Goal: Task Accomplishment & Management: Manage account settings

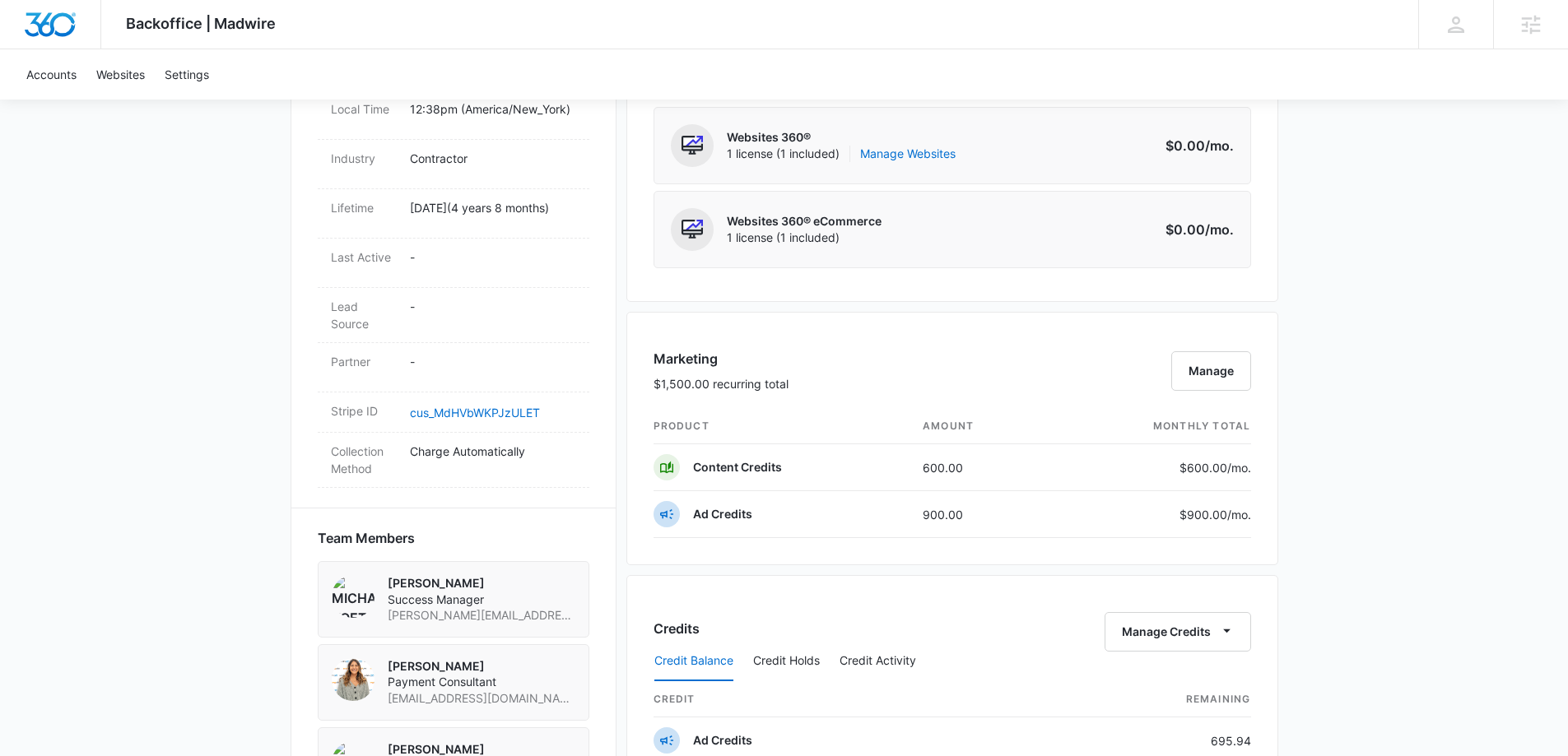
scroll to position [823, 0]
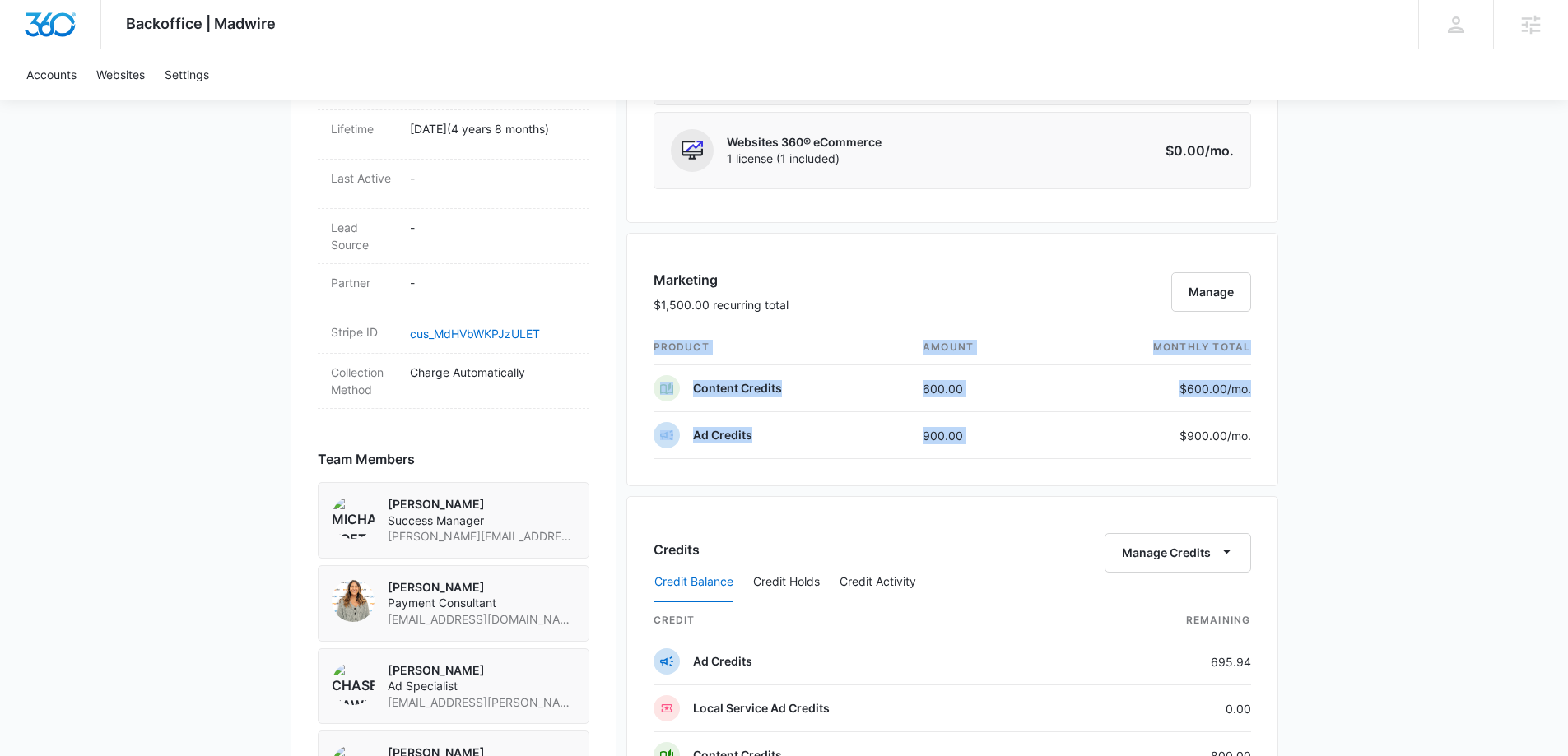
drag, startPoint x: 1155, startPoint y: 433, endPoint x: 1265, endPoint y: 438, distance: 110.1
click at [1265, 438] on div "Marketing $1,500.00 recurring total Manage product amount monthly total Content…" at bounding box center [952, 359] width 652 height 253
click at [1197, 432] on p "$900.00 /mo." at bounding box center [1212, 435] width 77 height 17
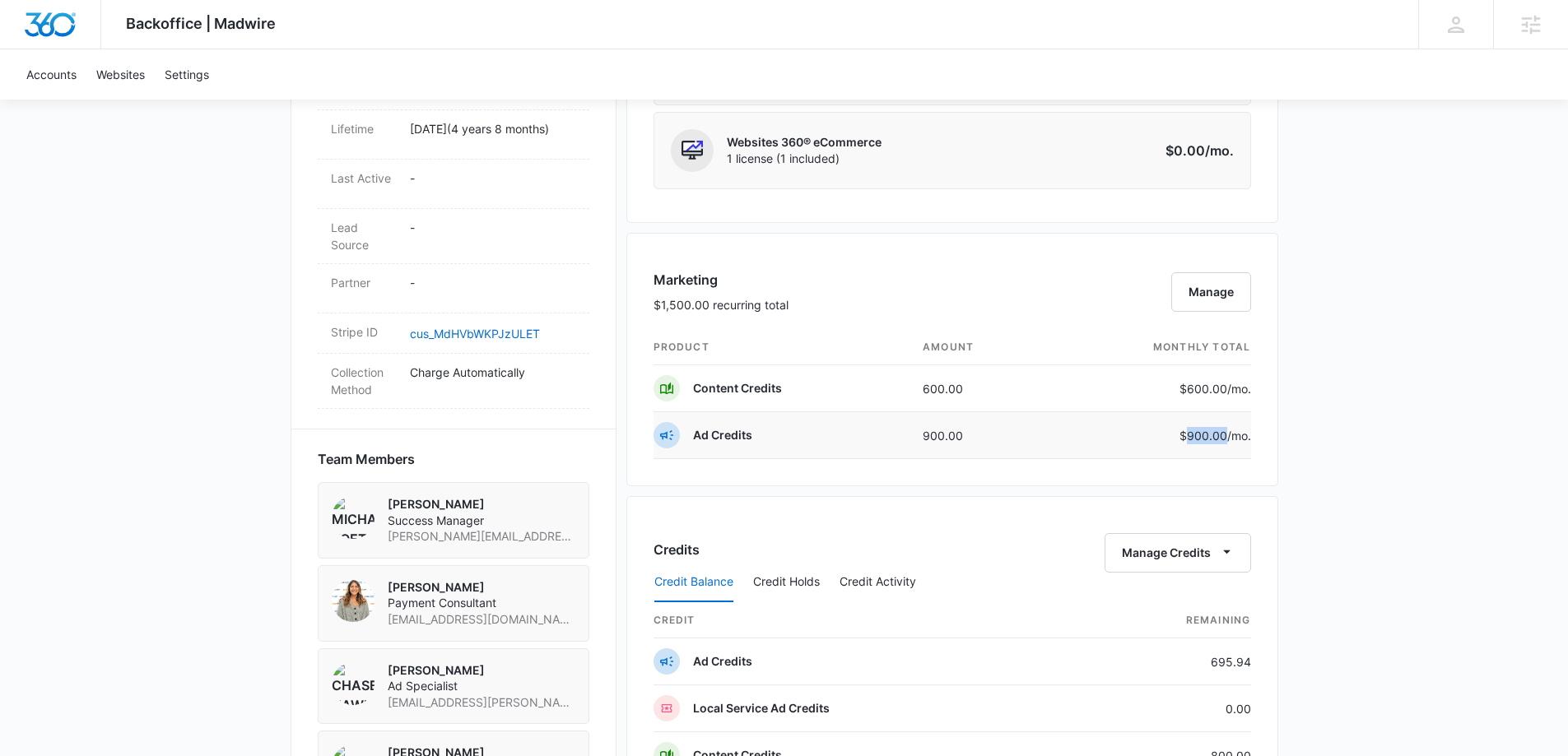
click at [1197, 432] on p "$900.00 /mo." at bounding box center [1212, 435] width 77 height 17
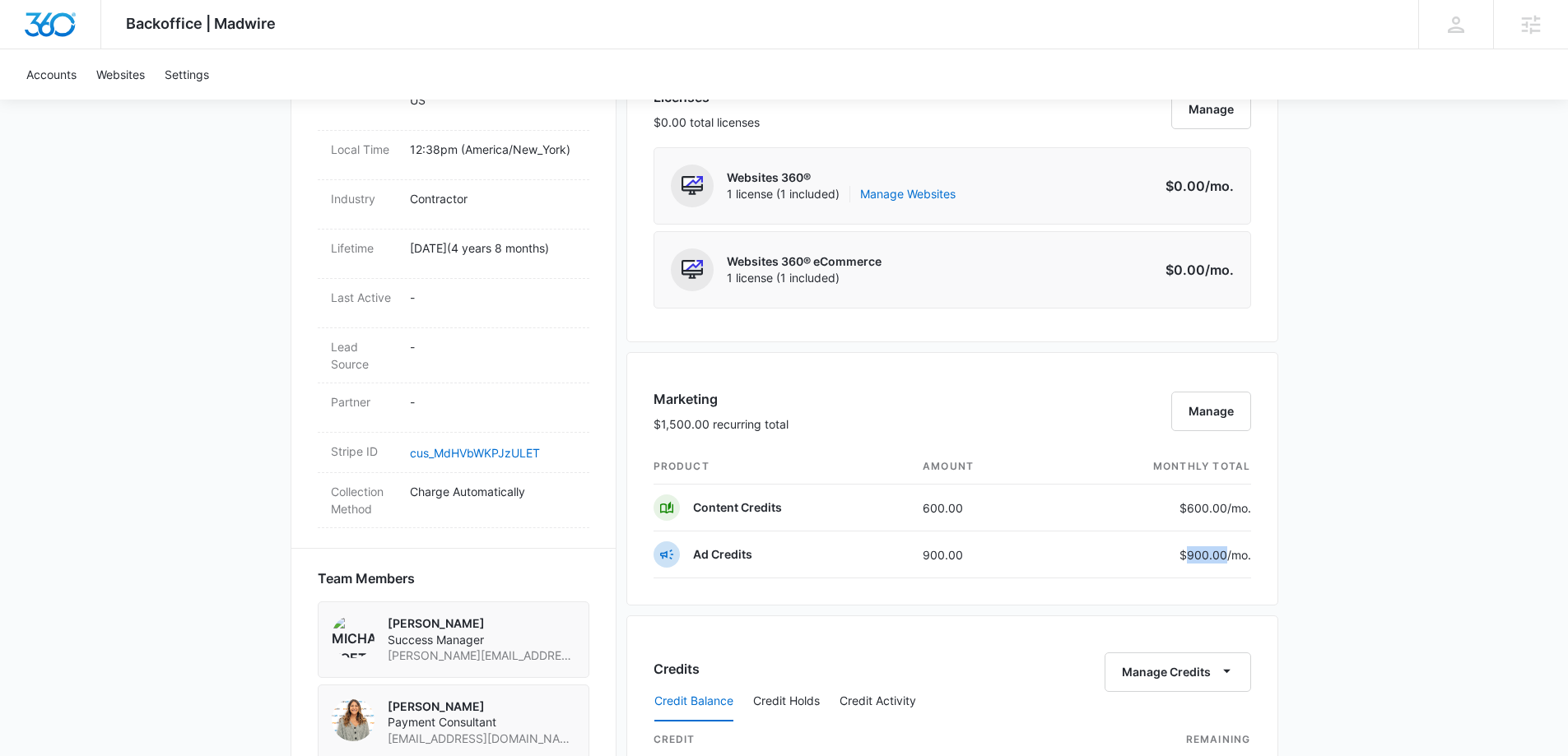
scroll to position [905, 0]
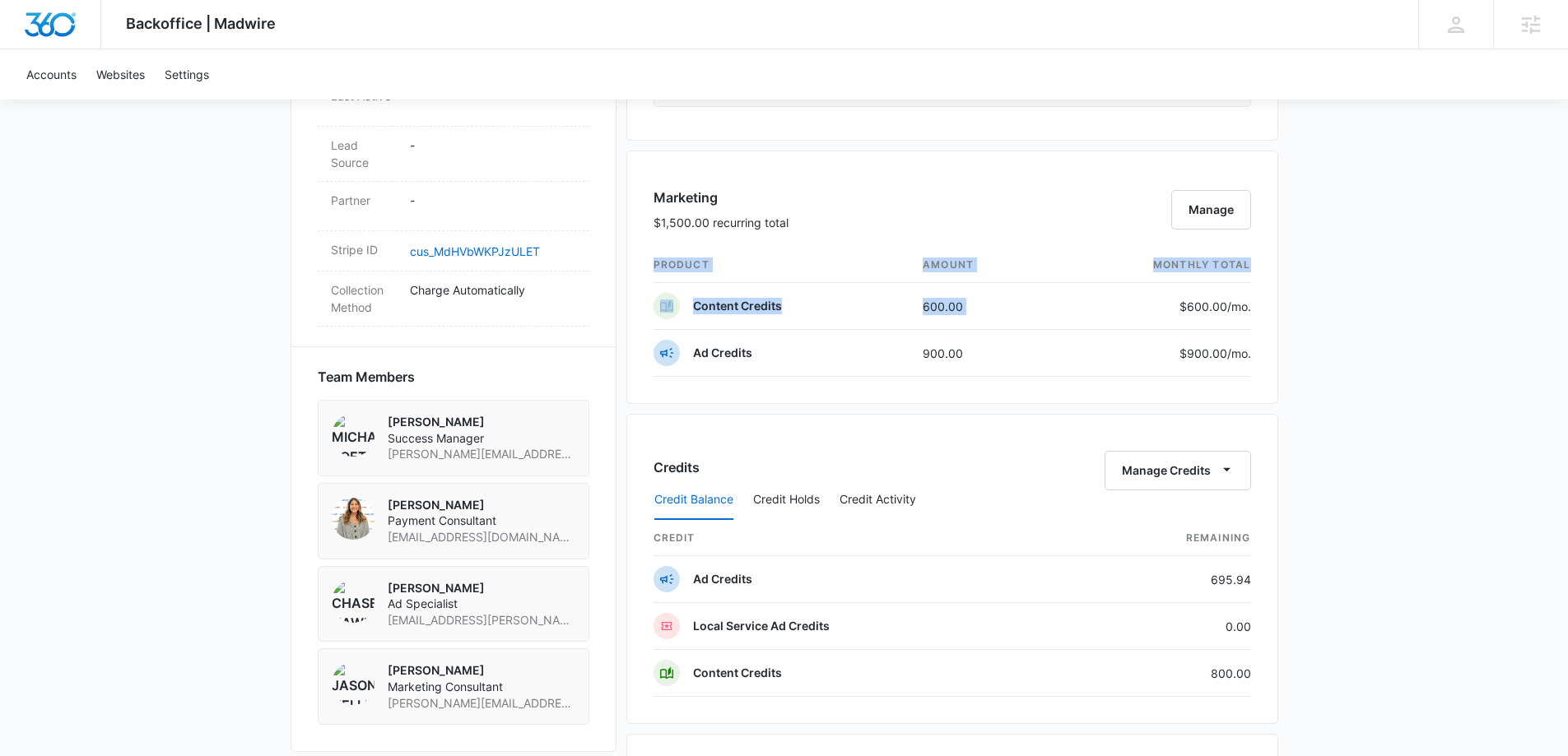
drag, startPoint x: 1182, startPoint y: 304, endPoint x: 1284, endPoint y: 308, distance: 102.1
click at [1284, 308] on div "Backoffice | Madwire Apps Settings MK Michael Koethe michael.koethe@madwire.com…" at bounding box center [784, 232] width 1568 height 2274
click at [1186, 369] on td "$900.00 /mo." at bounding box center [1150, 353] width 201 height 47
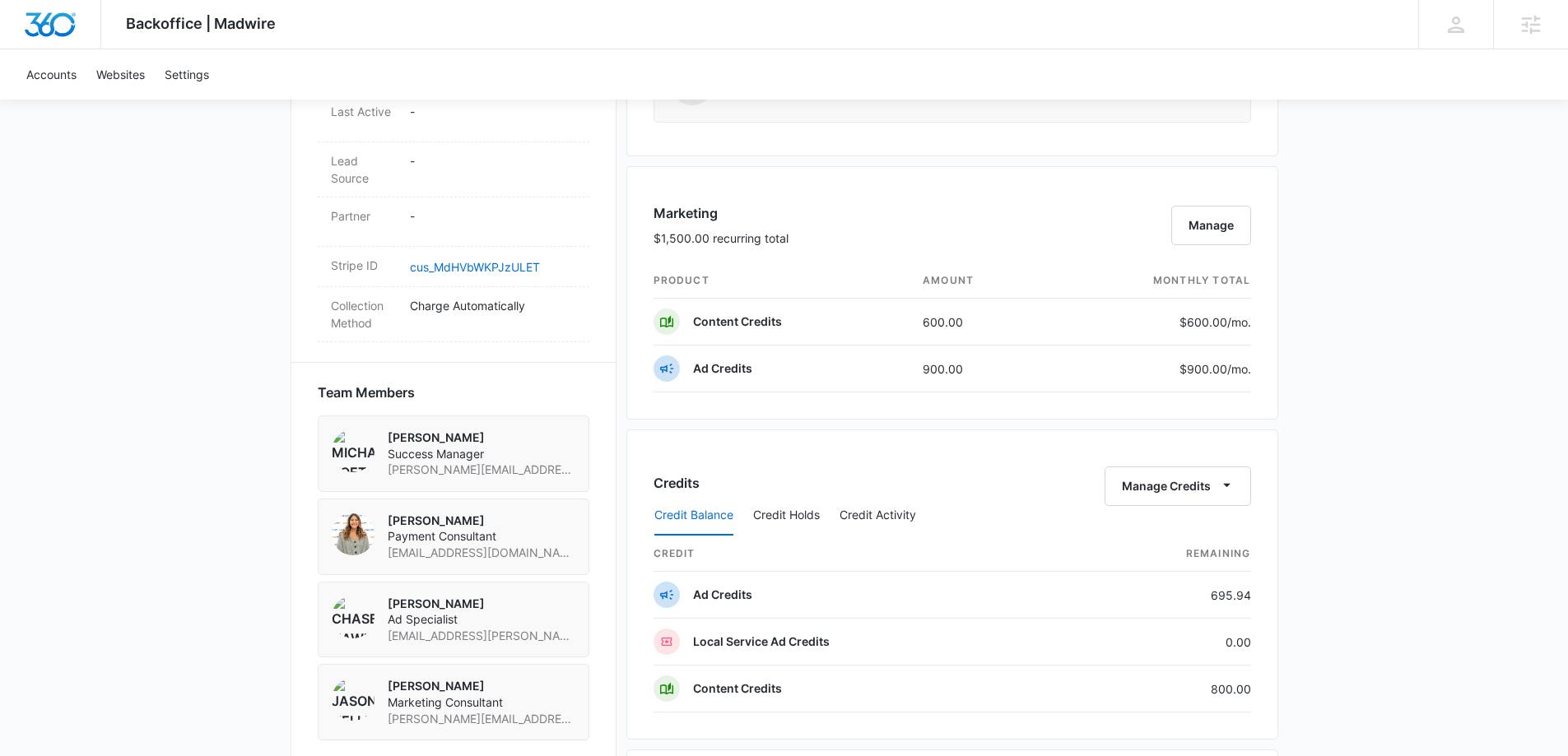
scroll to position [988, 0]
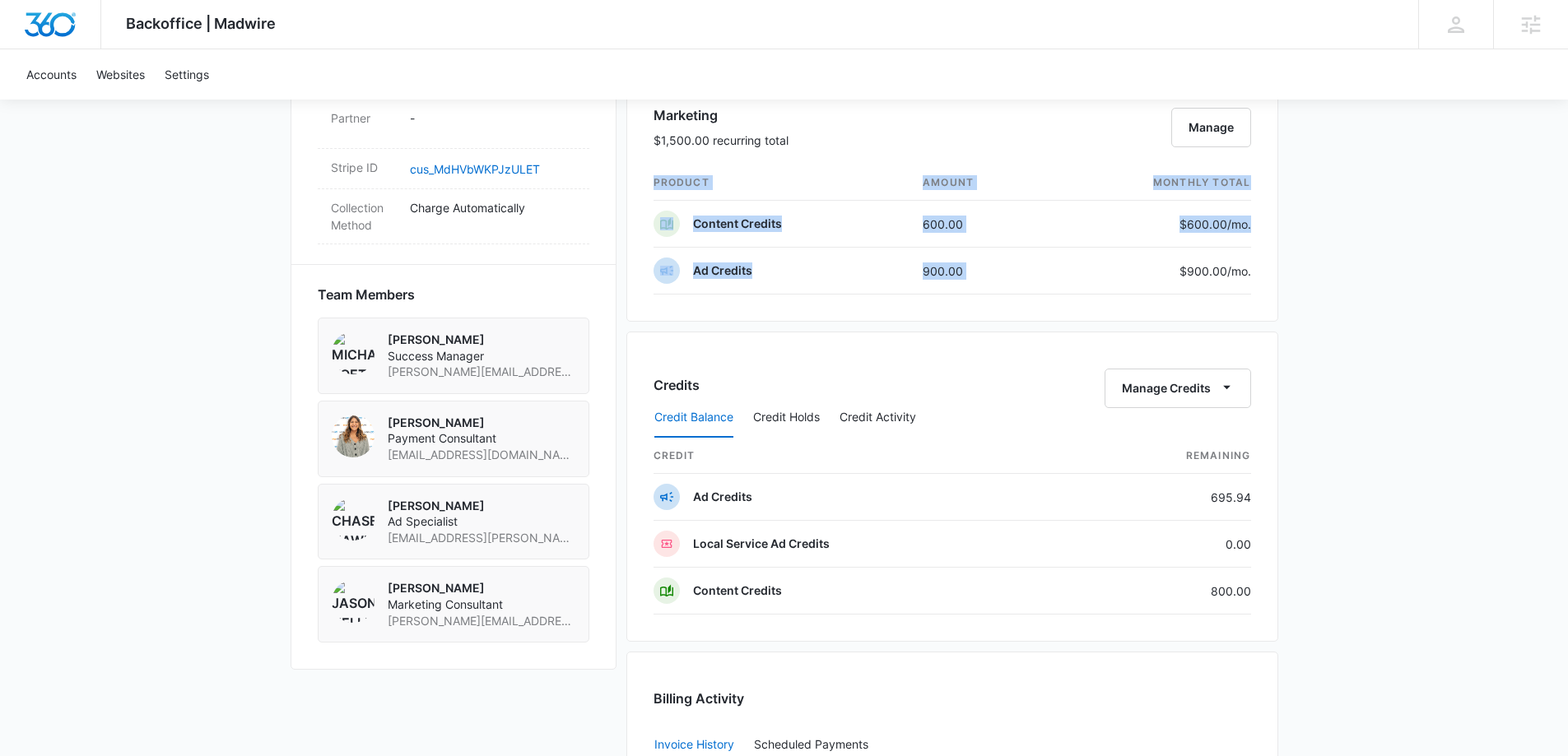
drag, startPoint x: 1167, startPoint y: 272, endPoint x: 1284, endPoint y: 268, distance: 117.1
click at [1284, 268] on div "Backoffice | Madwire Apps Settings MK Michael Koethe michael.koethe@madwire.com…" at bounding box center [784, 149] width 1568 height 2274
click at [1284, 310] on div "Backoffice | Madwire Apps Settings MK Michael Koethe michael.koethe@madwire.com…" at bounding box center [784, 149] width 1568 height 2274
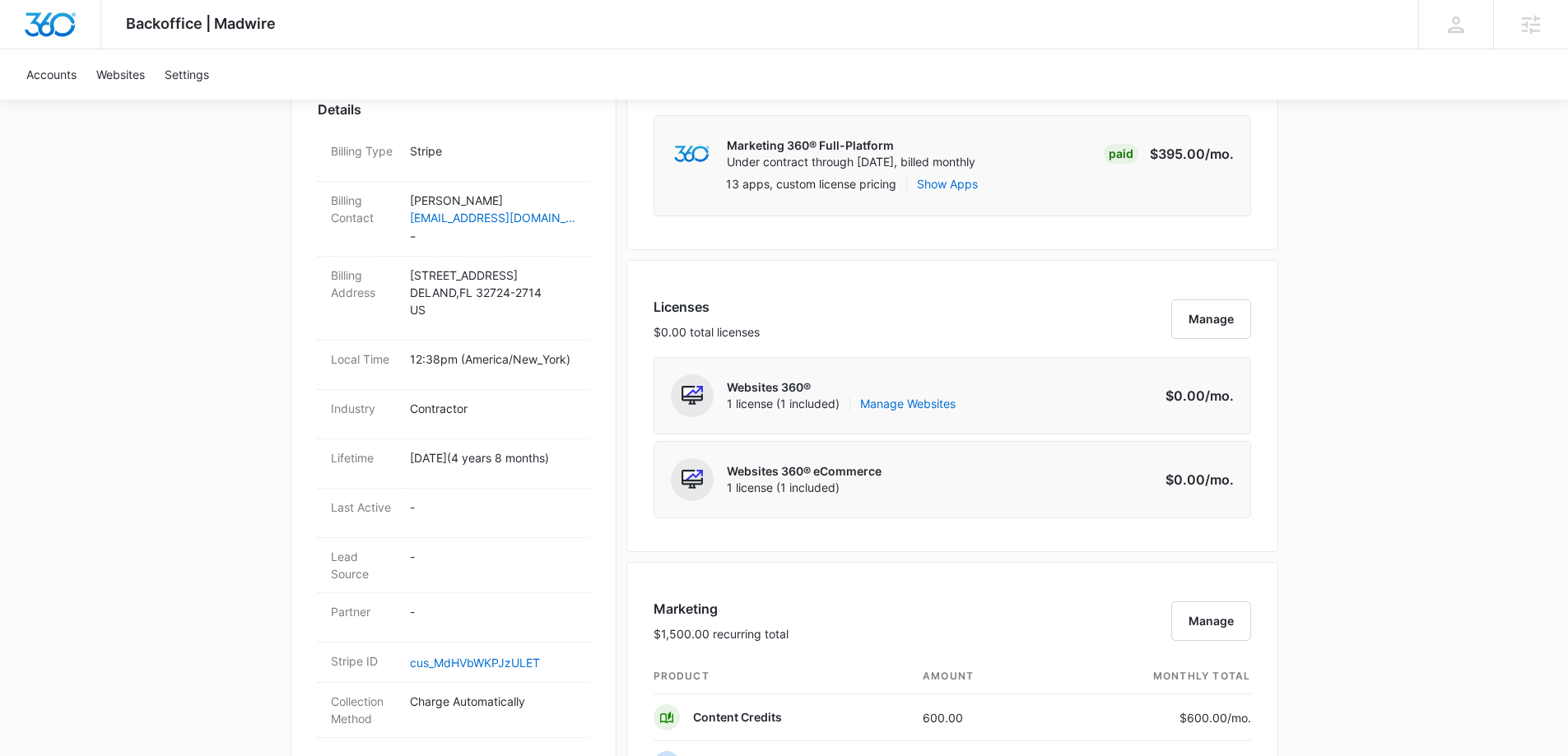
scroll to position [658, 0]
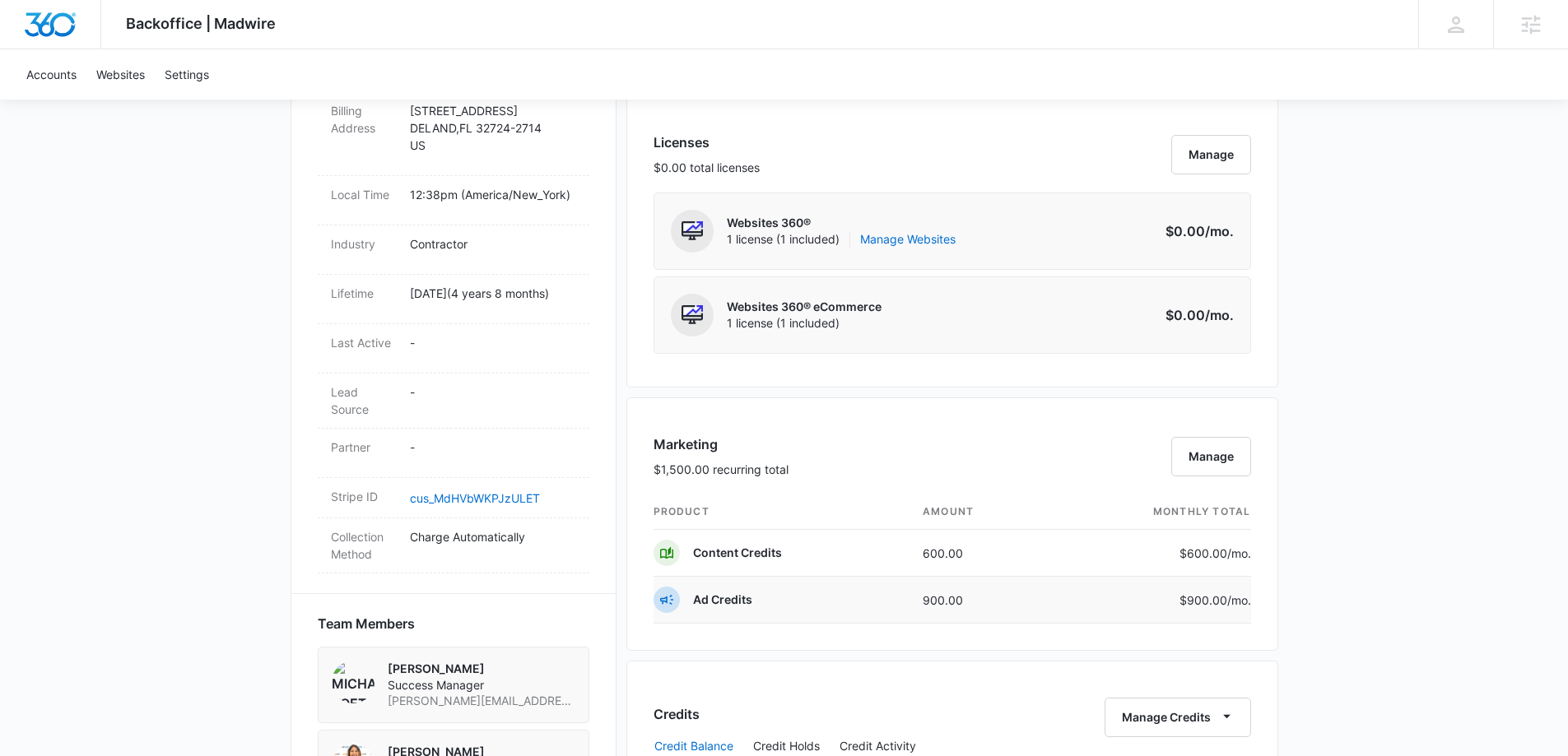
click at [1201, 590] on td "$900.00 /mo." at bounding box center [1150, 600] width 201 height 47
click at [1202, 591] on td "$900.00 /mo." at bounding box center [1150, 600] width 201 height 47
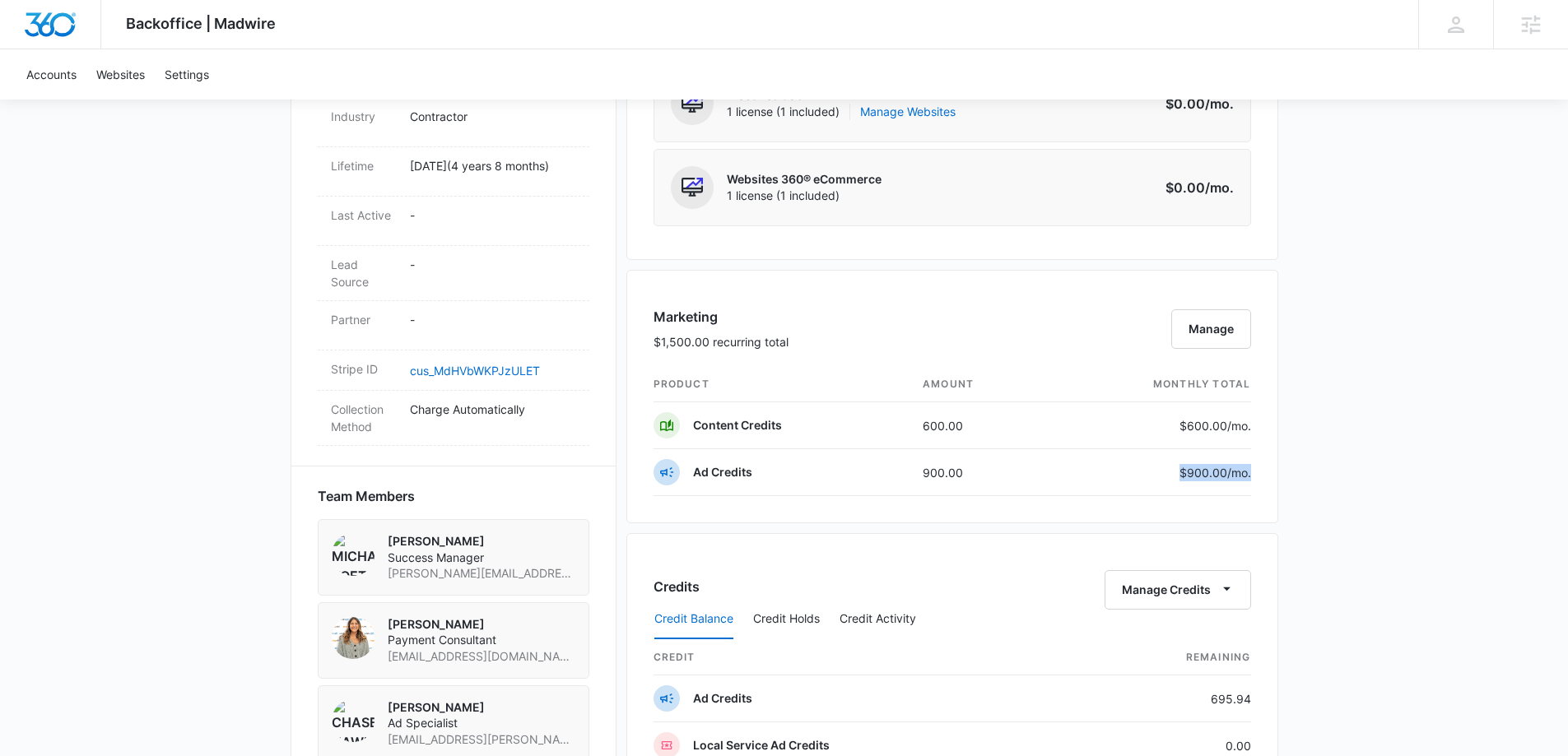
scroll to position [823, 0]
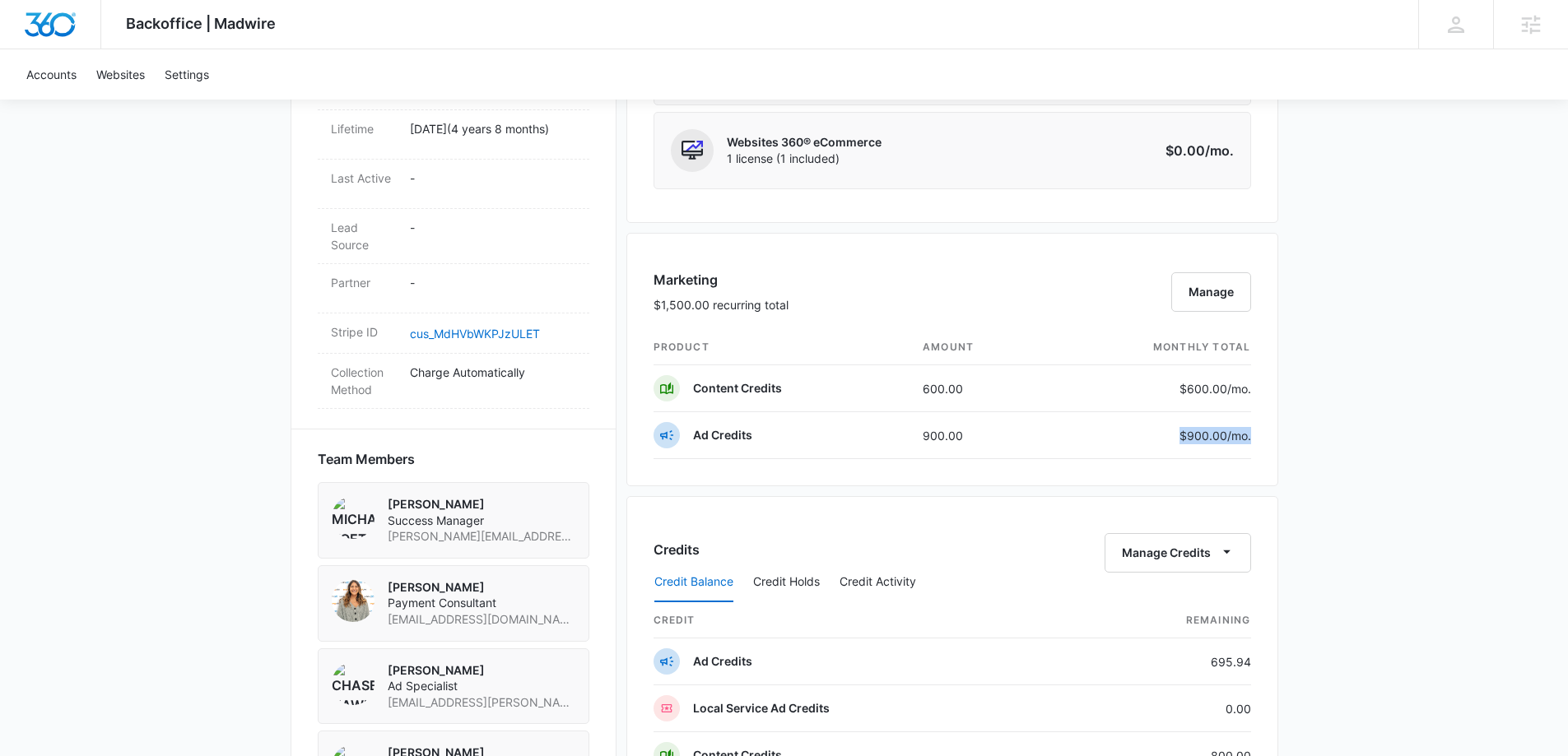
click at [1391, 379] on div "Backoffice | Madwire Apps Settings MK Michael Koethe michael.koethe@madwire.com…" at bounding box center [784, 314] width 1568 height 2274
click at [1245, 291] on button "Manage" at bounding box center [1211, 292] width 80 height 40
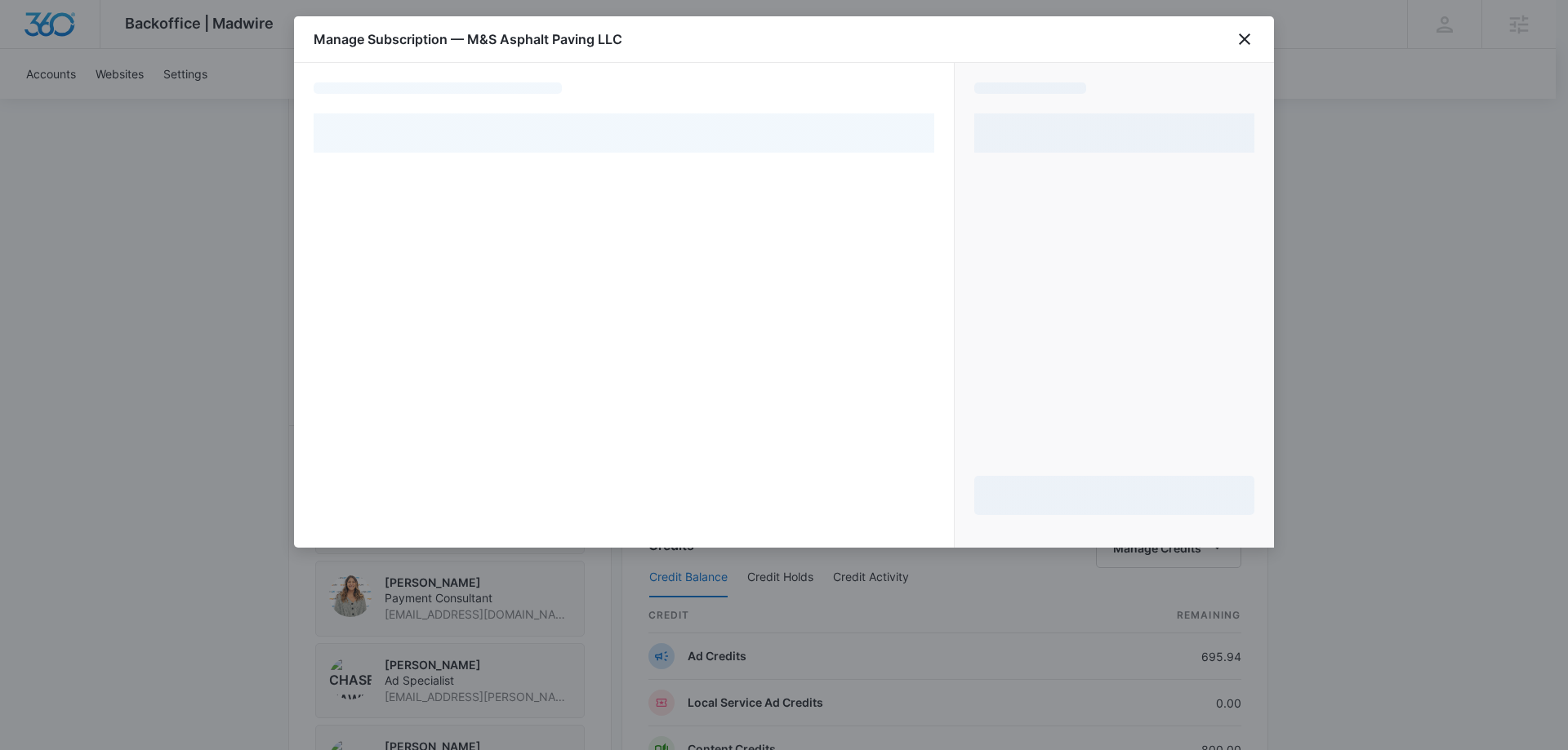
select select "pm_1RFIIcA4n8RTgNjUGQ99Q4z7"
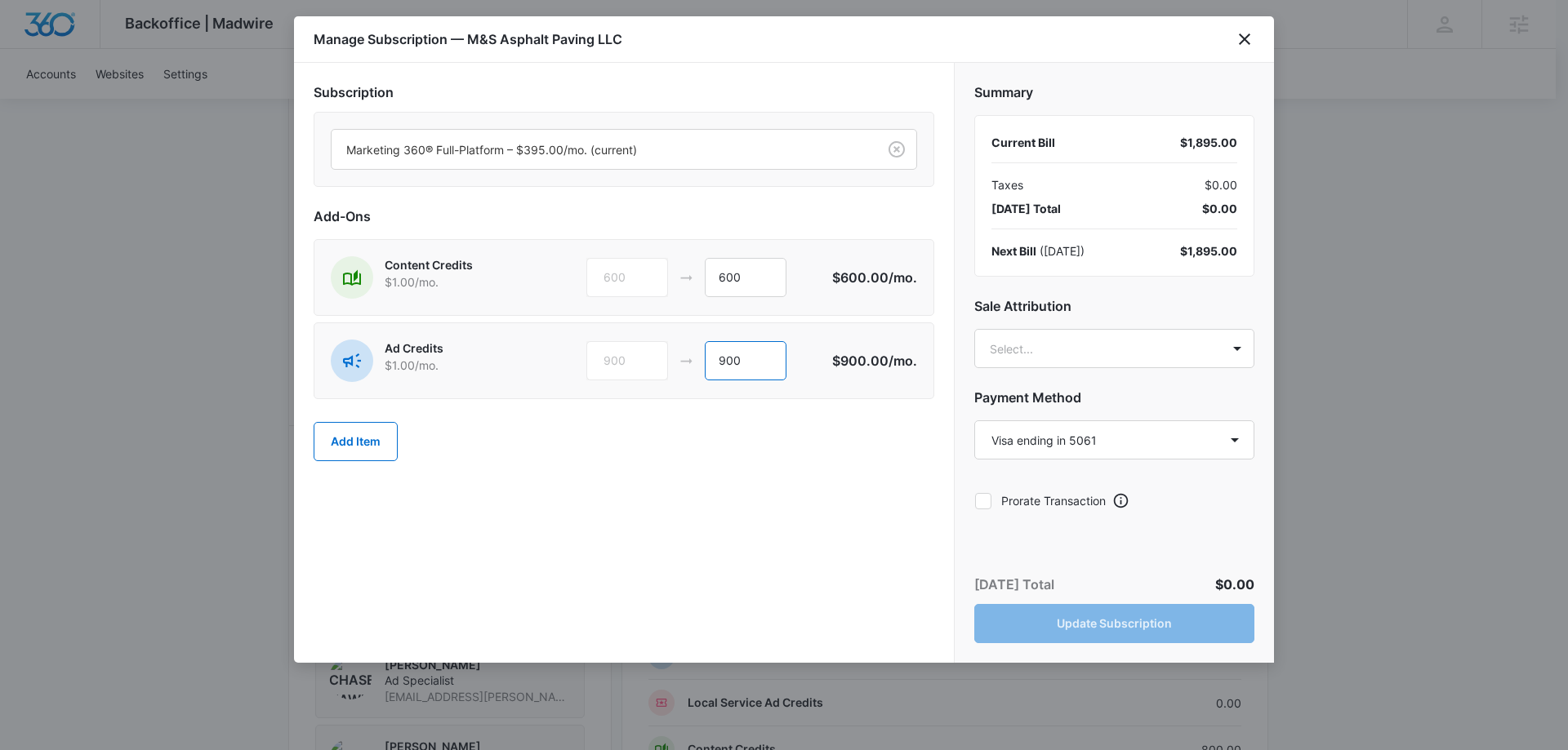
drag, startPoint x: 736, startPoint y: 357, endPoint x: 700, endPoint y: 358, distance: 36.0
click at [700, 358] on div "900 900" at bounding box center [709, 361] width 245 height 39
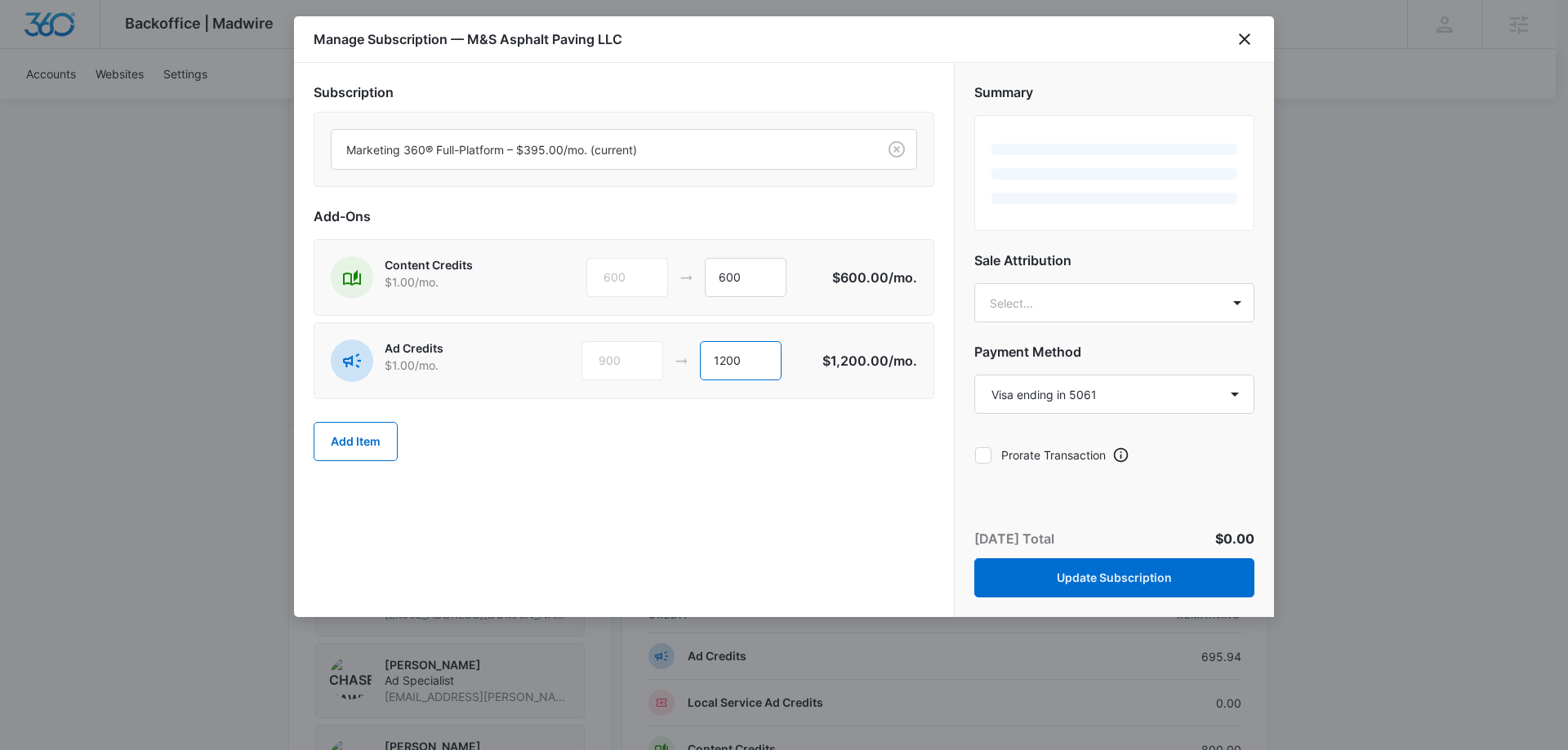
type input "1200"
click at [738, 458] on div "Add Item" at bounding box center [623, 441] width 621 height 72
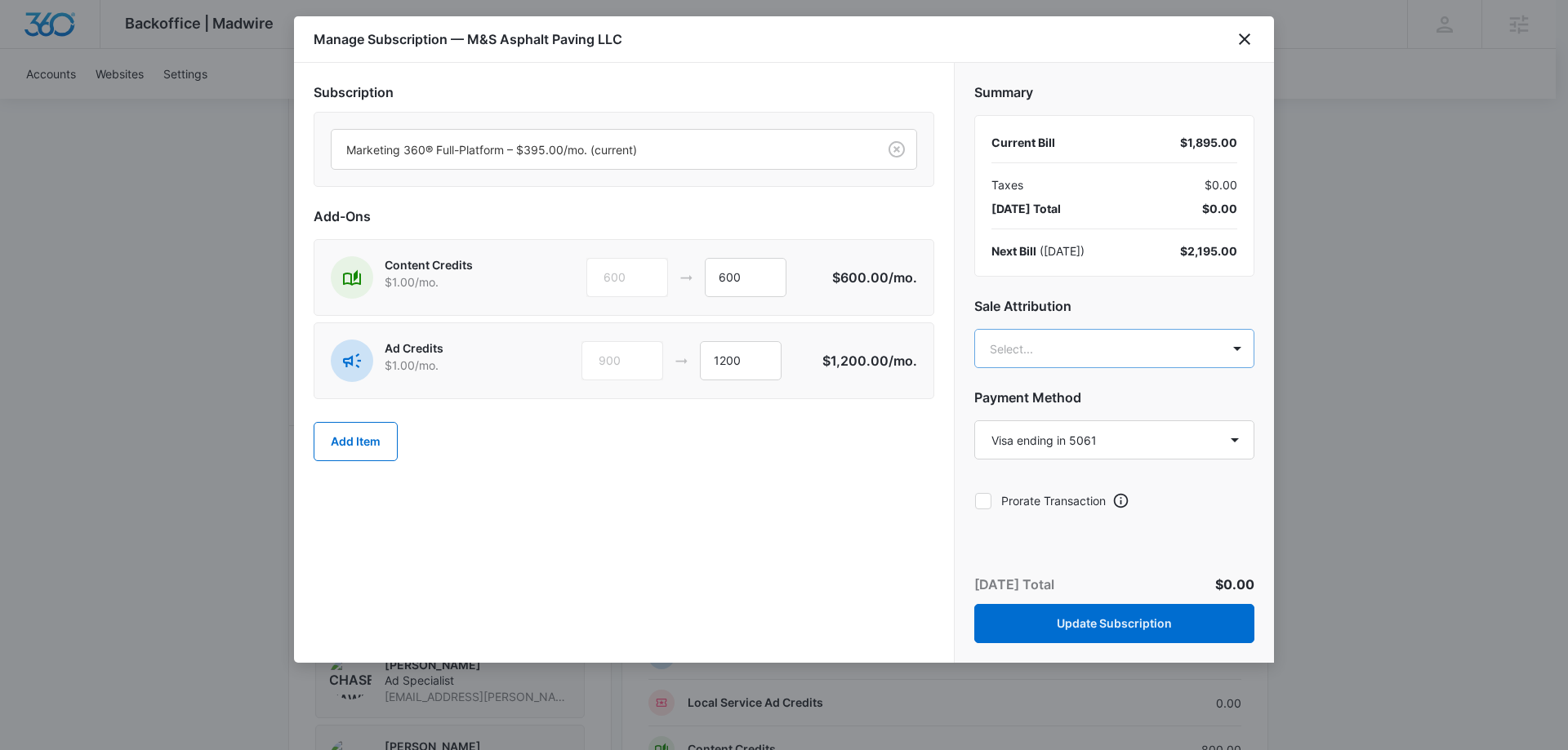
click at [1028, 353] on body "Backoffice | Madwire Apps Settings MK Michael Koethe michael.koethe@madwire.com…" at bounding box center [784, 311] width 1568 height 2256
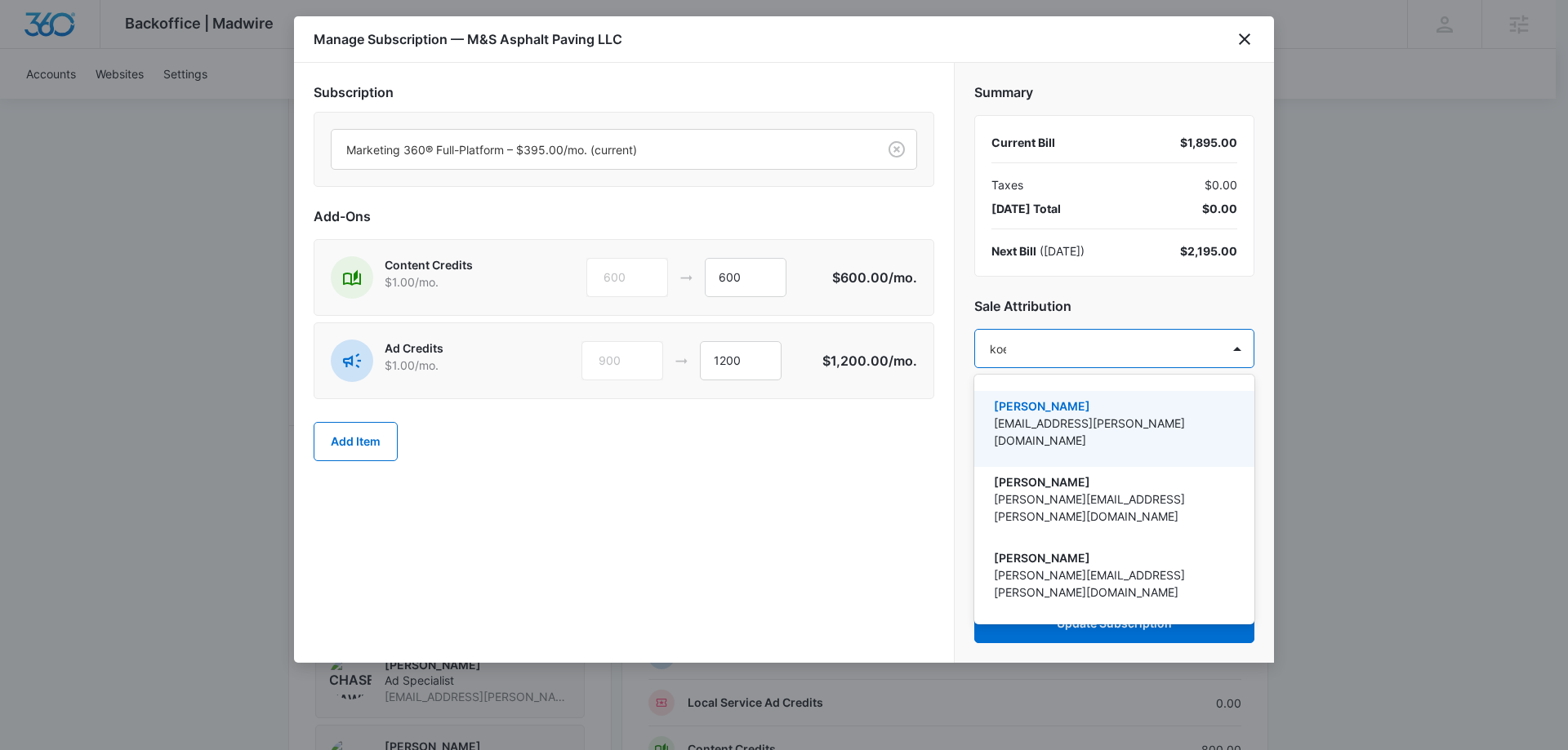
type input "koet"
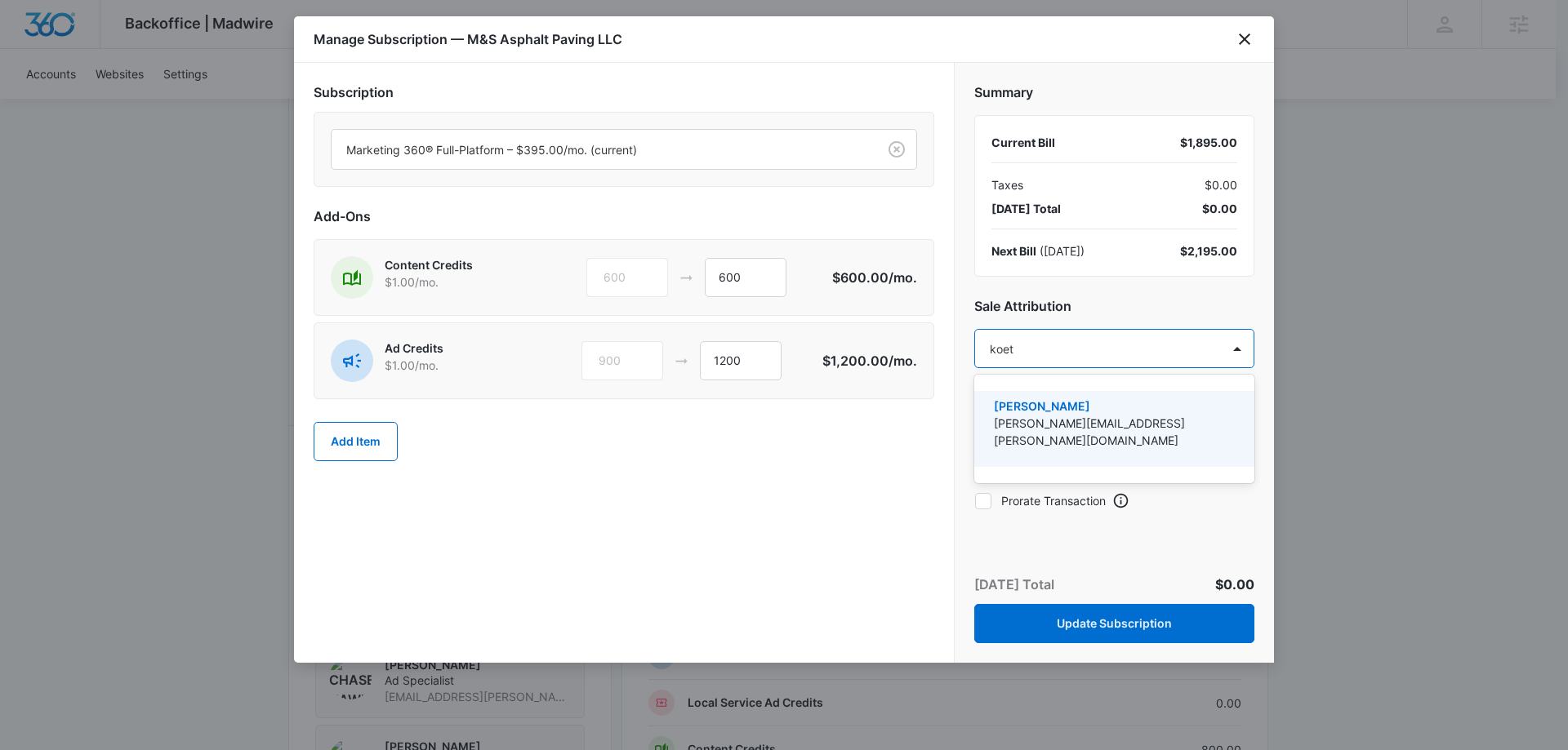
click at [1057, 401] on p "Michael Koethe" at bounding box center [1112, 405] width 238 height 17
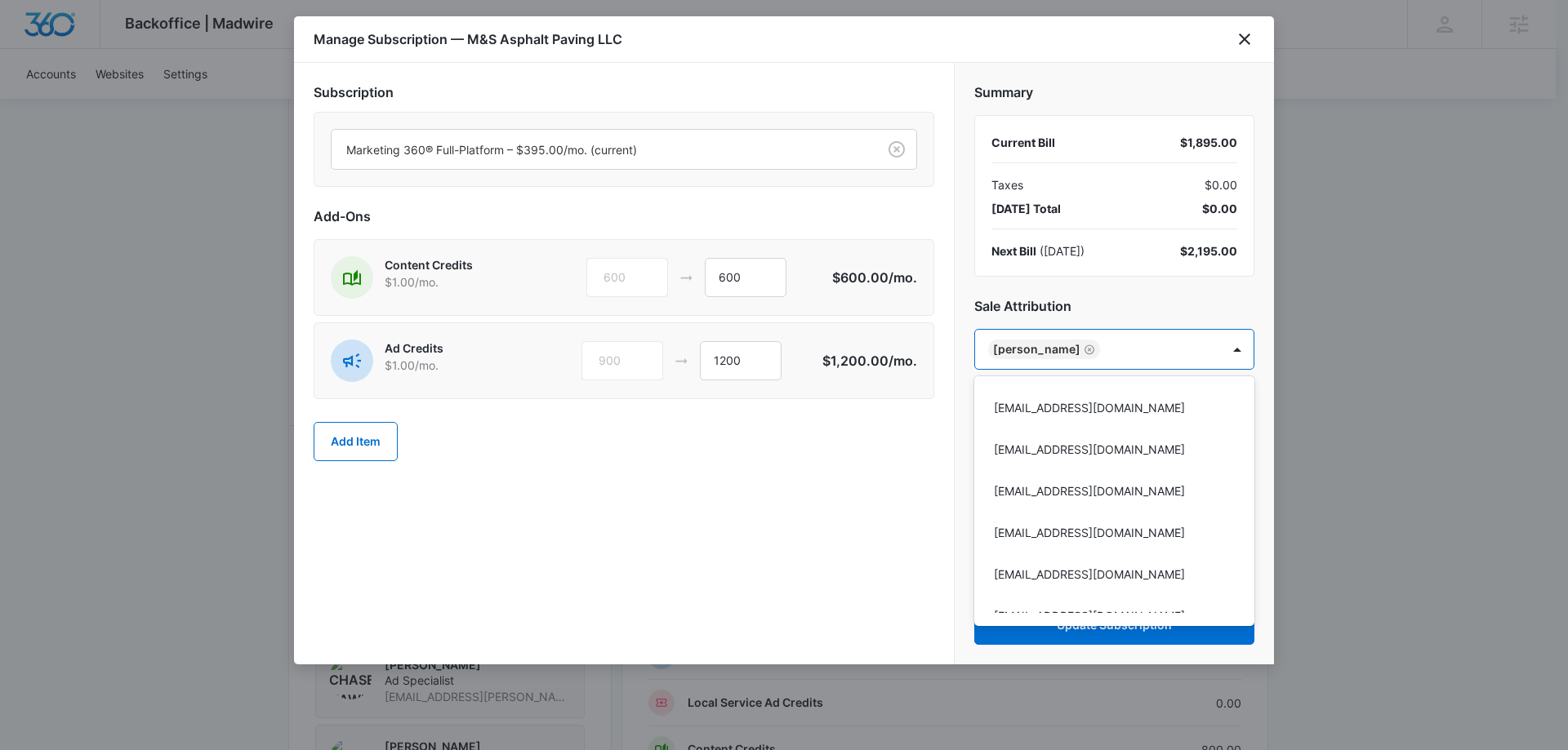
click at [1119, 287] on div at bounding box center [784, 375] width 1568 height 750
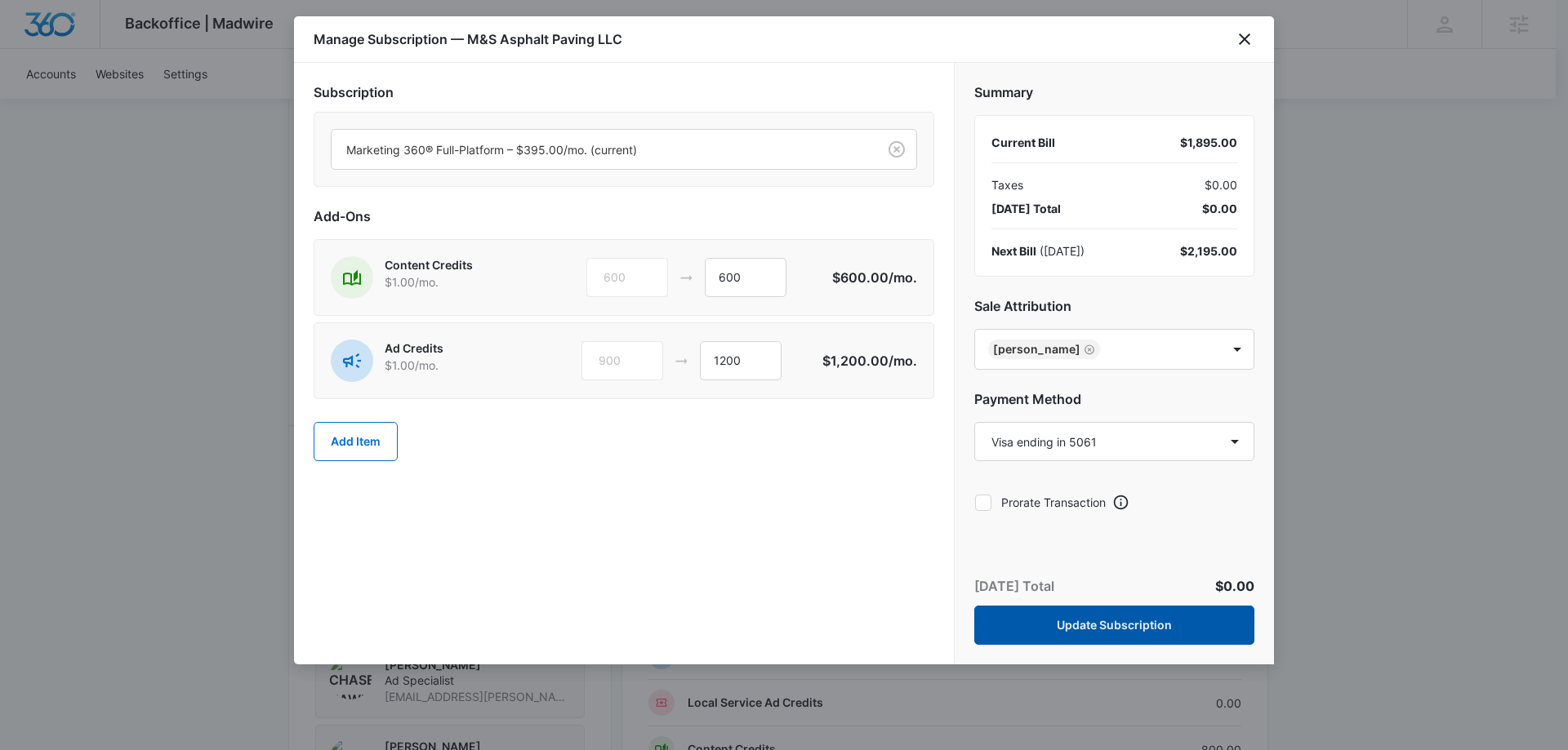
click at [1082, 628] on button "Update Subscription" at bounding box center [1113, 625] width 280 height 39
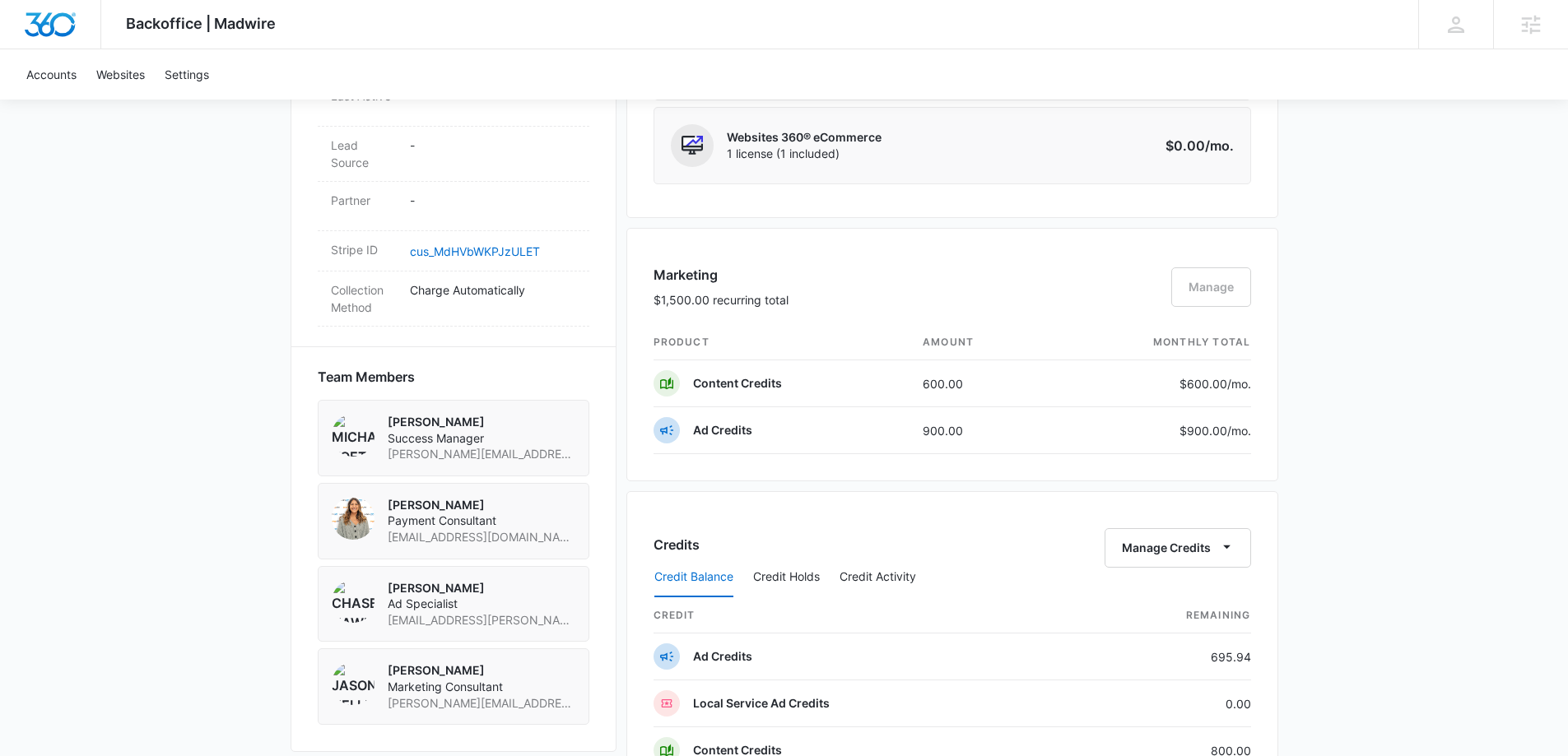
scroll to position [1153, 0]
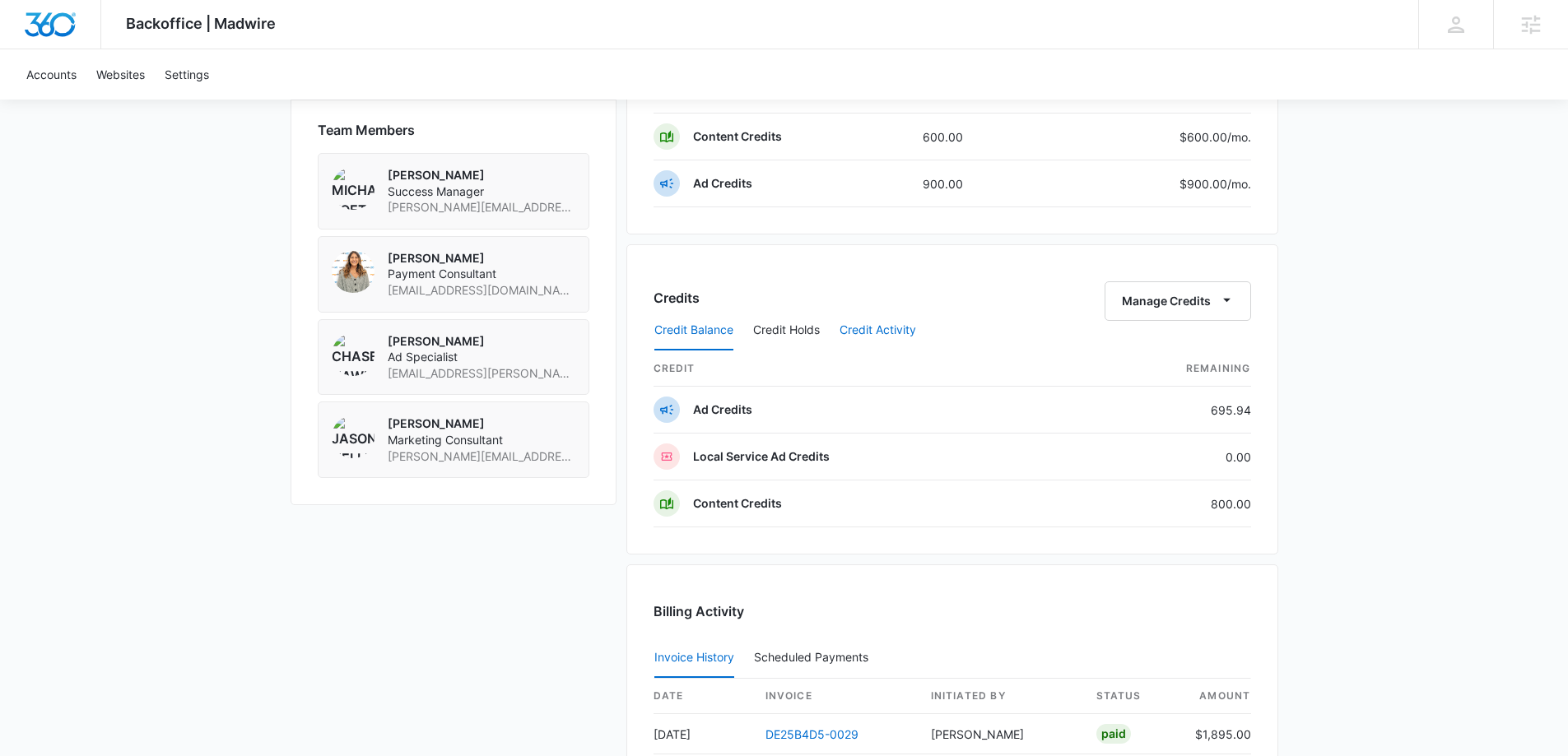
click at [859, 330] on button "Credit Activity" at bounding box center [876, 331] width 76 height 40
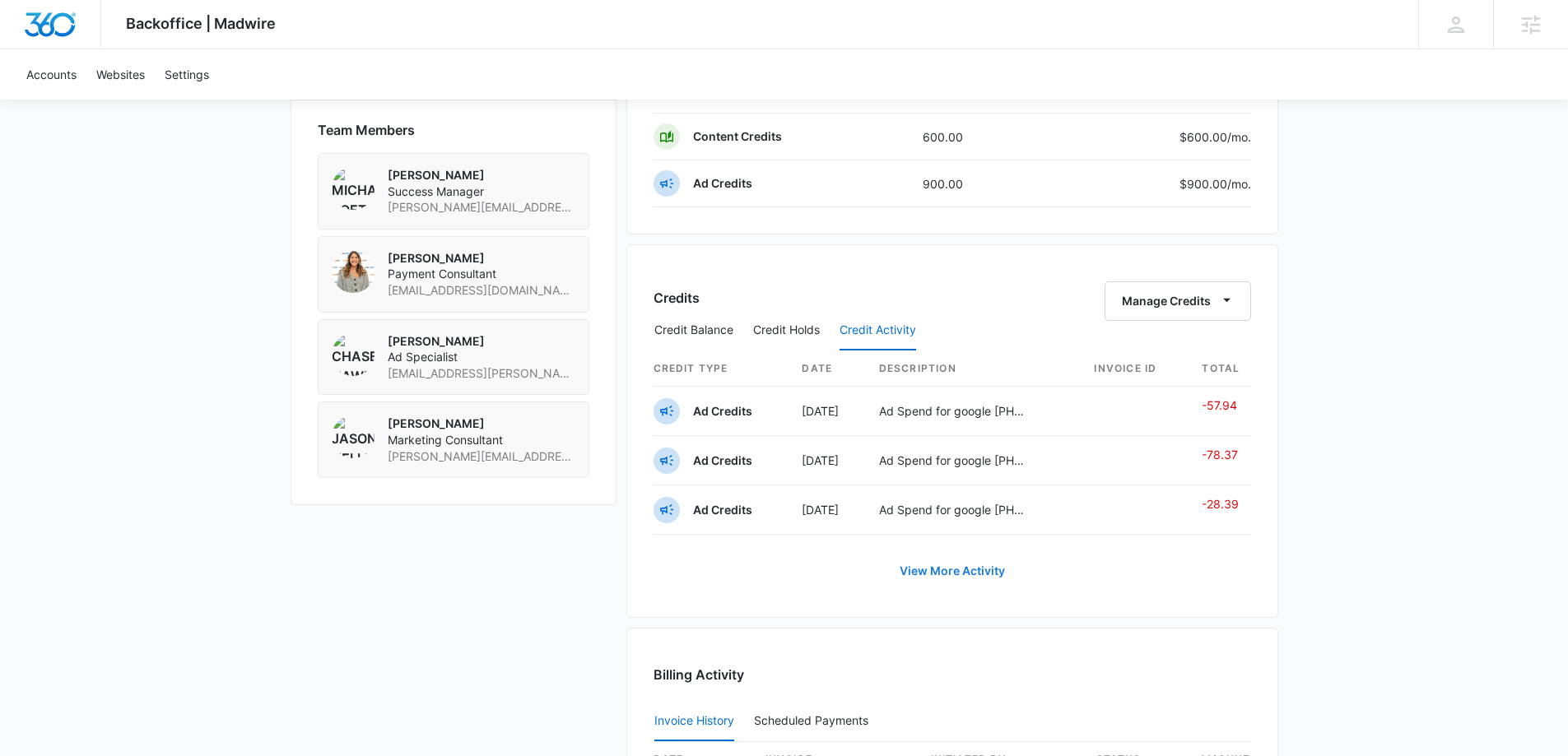
click at [947, 575] on link "View More Activity" at bounding box center [953, 571] width 138 height 40
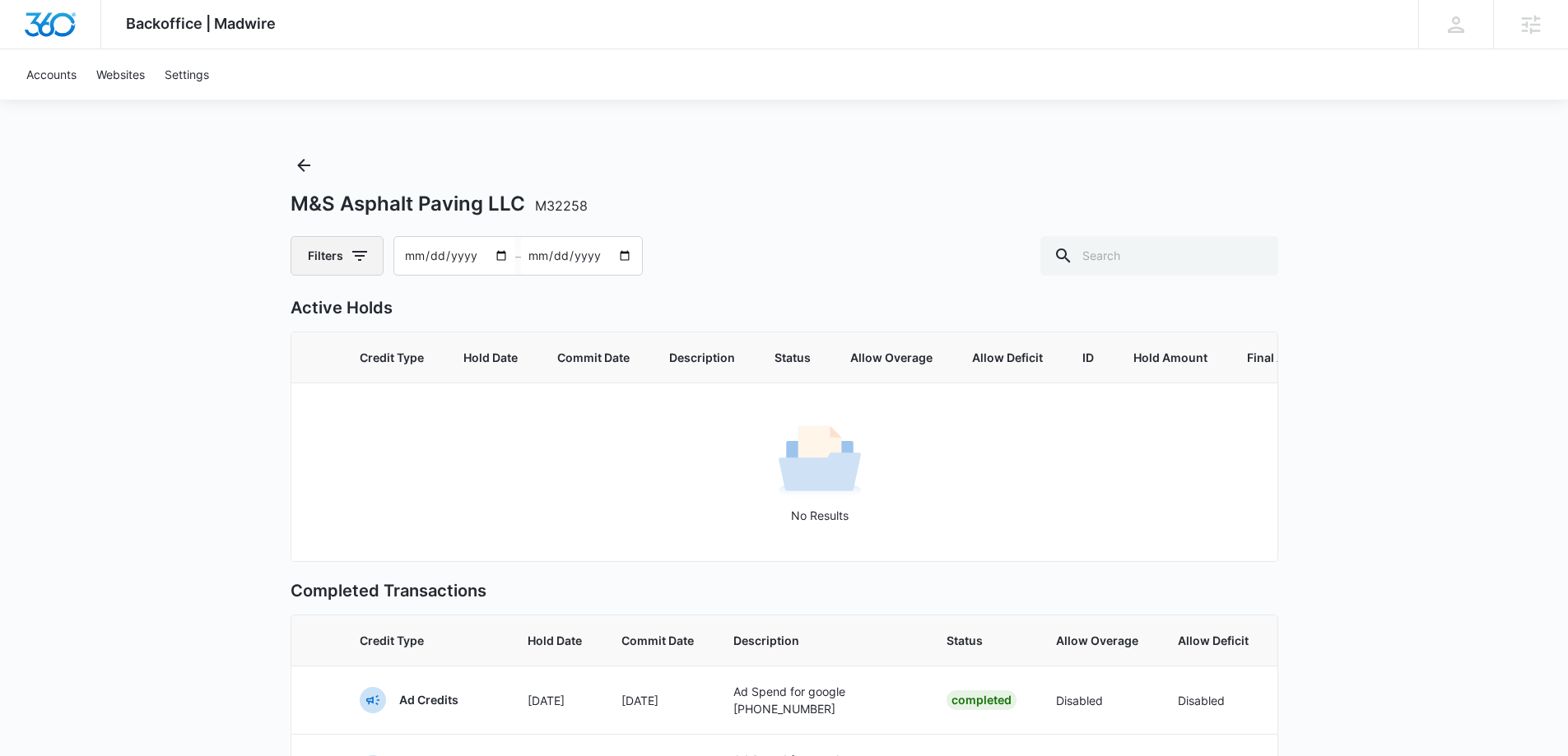
click at [362, 252] on icon "button" at bounding box center [359, 256] width 15 height 10
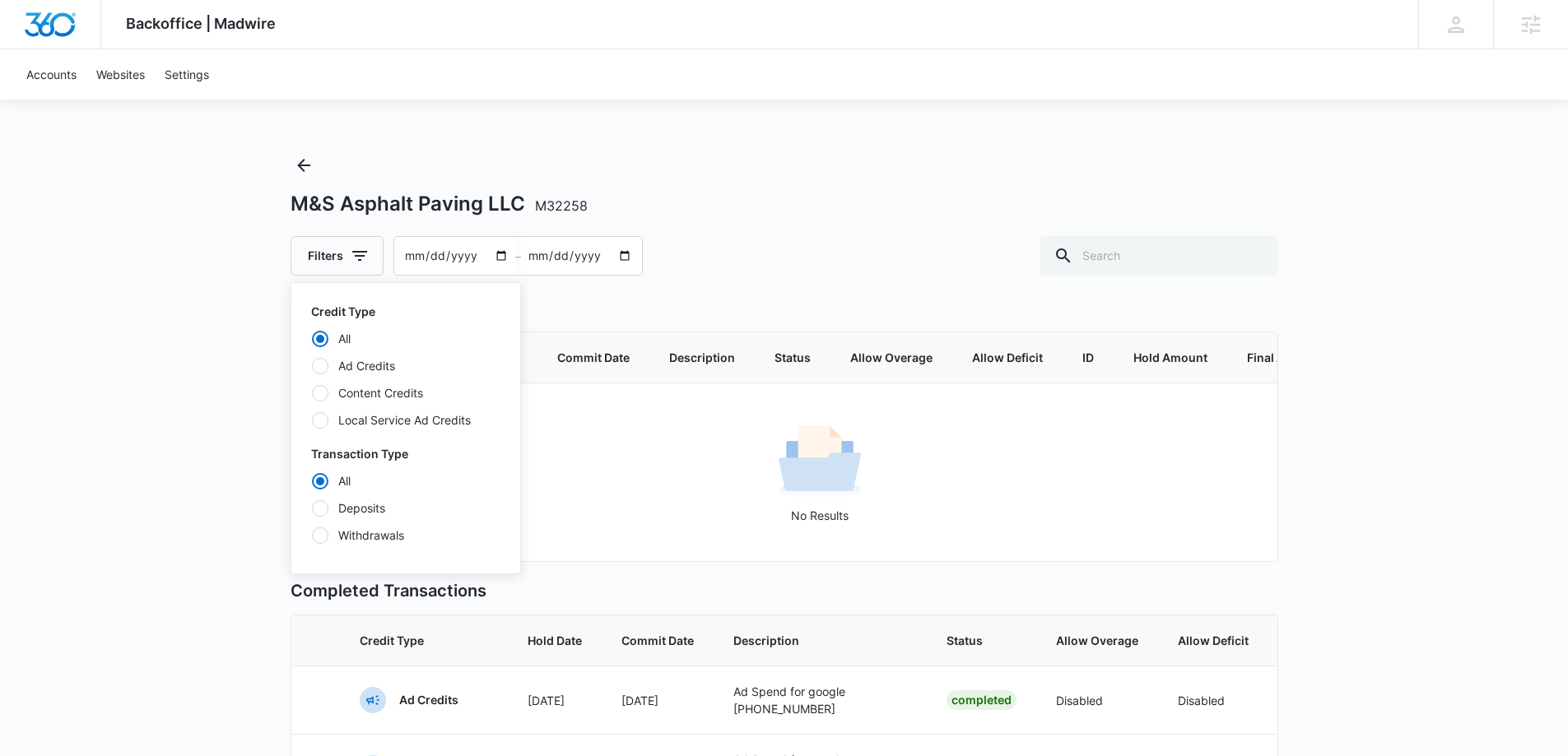
click at [357, 398] on label "Content Credits" at bounding box center [405, 392] width 189 height 17
click at [312, 394] on input "Content Credits" at bounding box center [311, 393] width 1 height 1
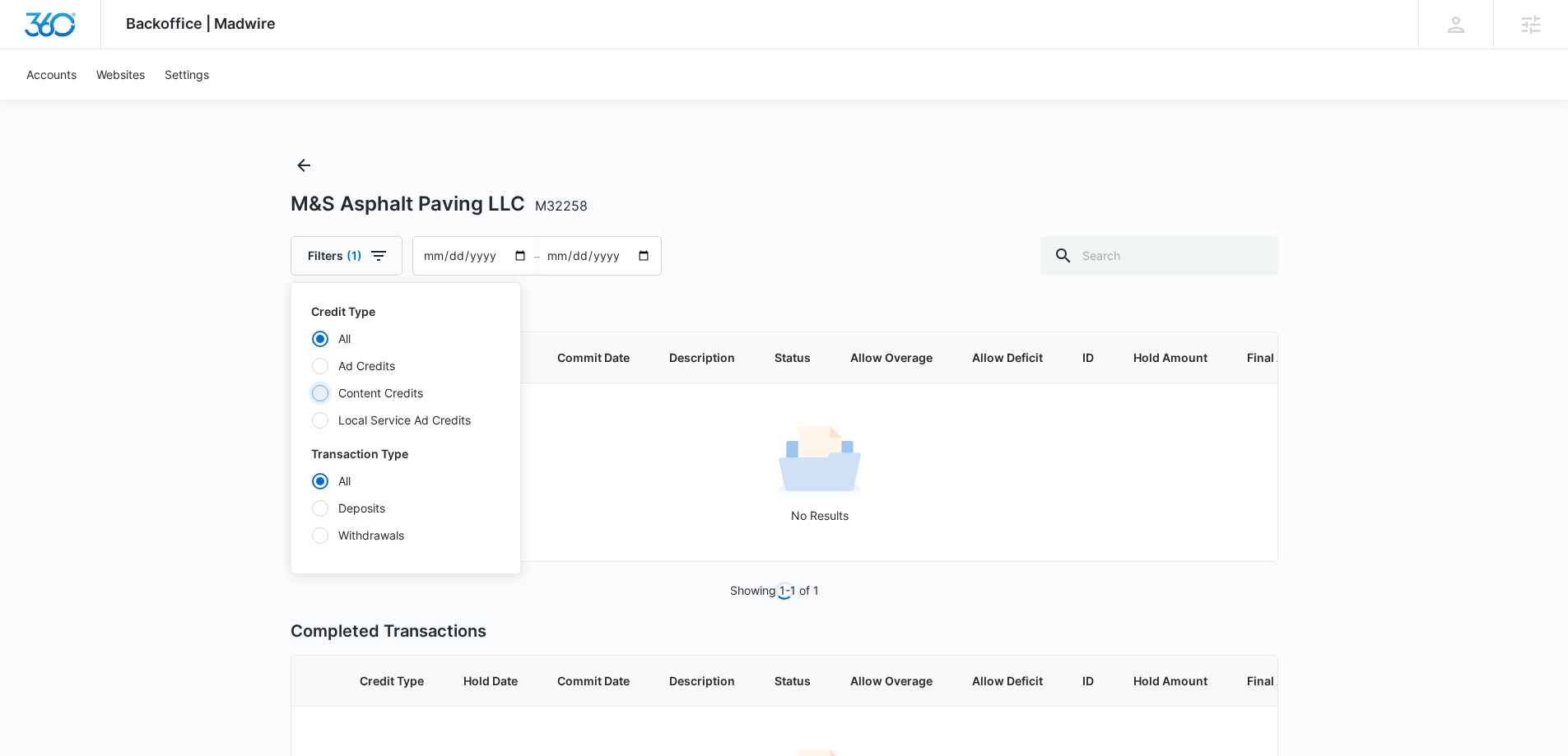
radio input "false"
radio input "true"
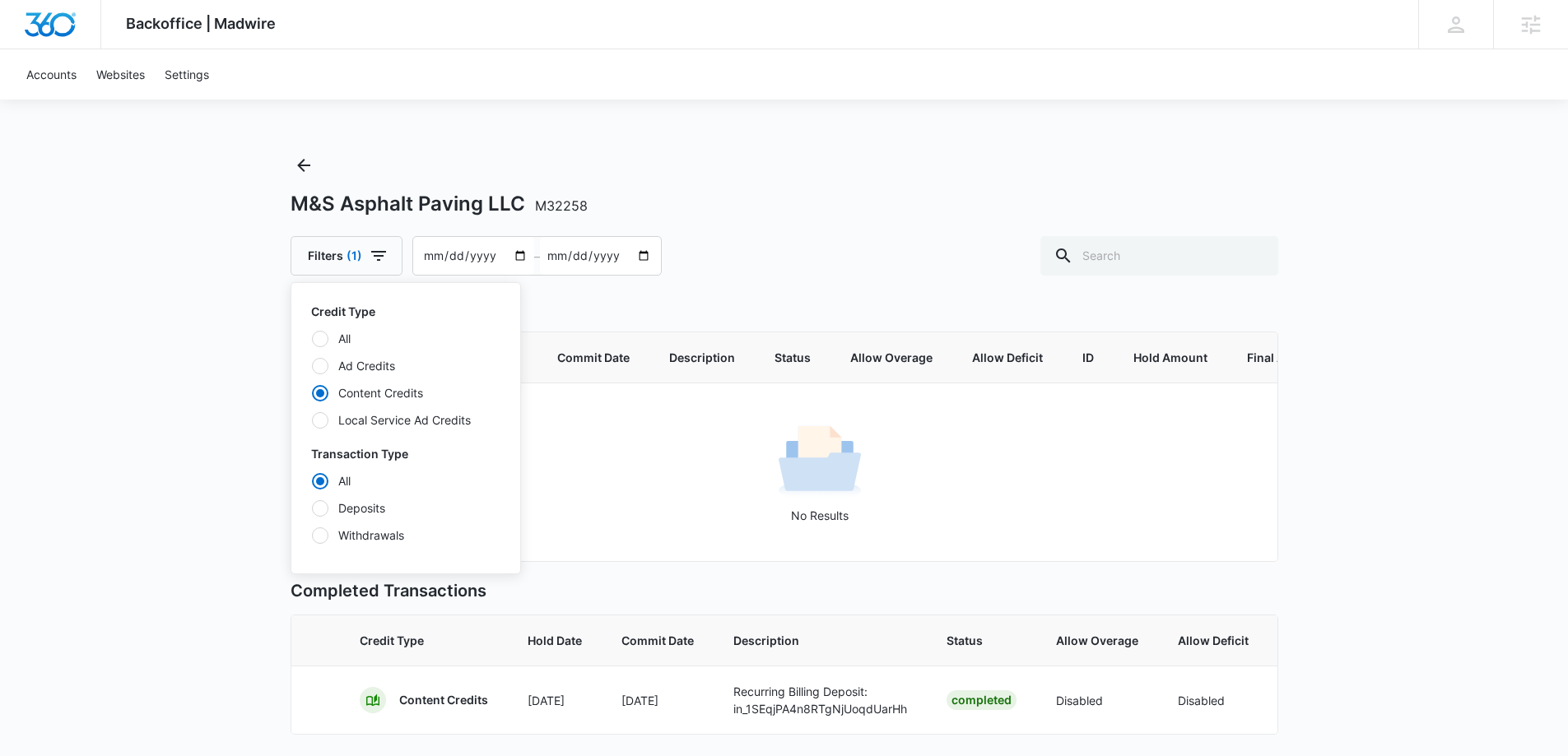
click at [136, 315] on div "Backoffice | Madwire Apps Settings MK Michael Koethe michael.koethe@madwire.com…" at bounding box center [784, 406] width 1568 height 811
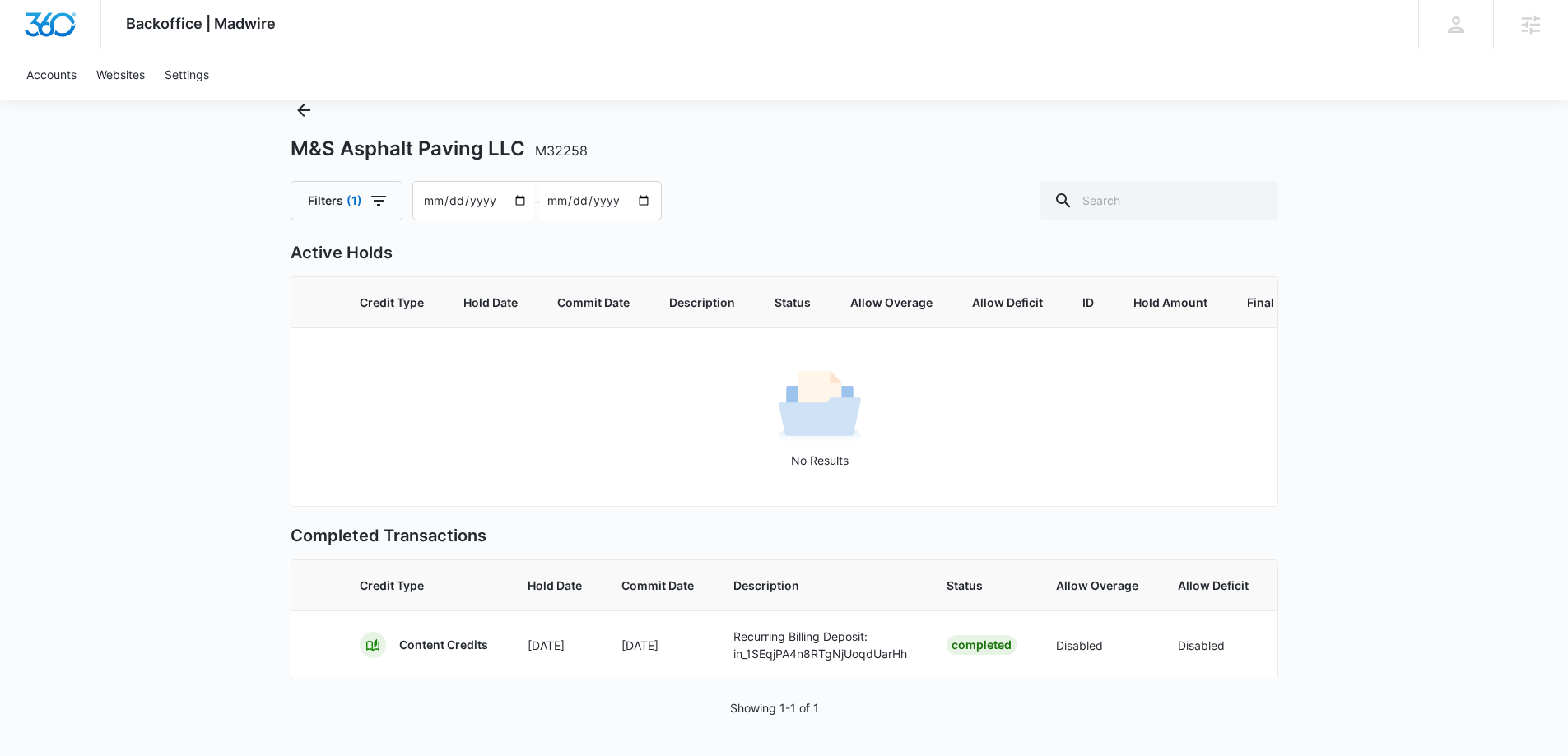
scroll to position [80, 0]
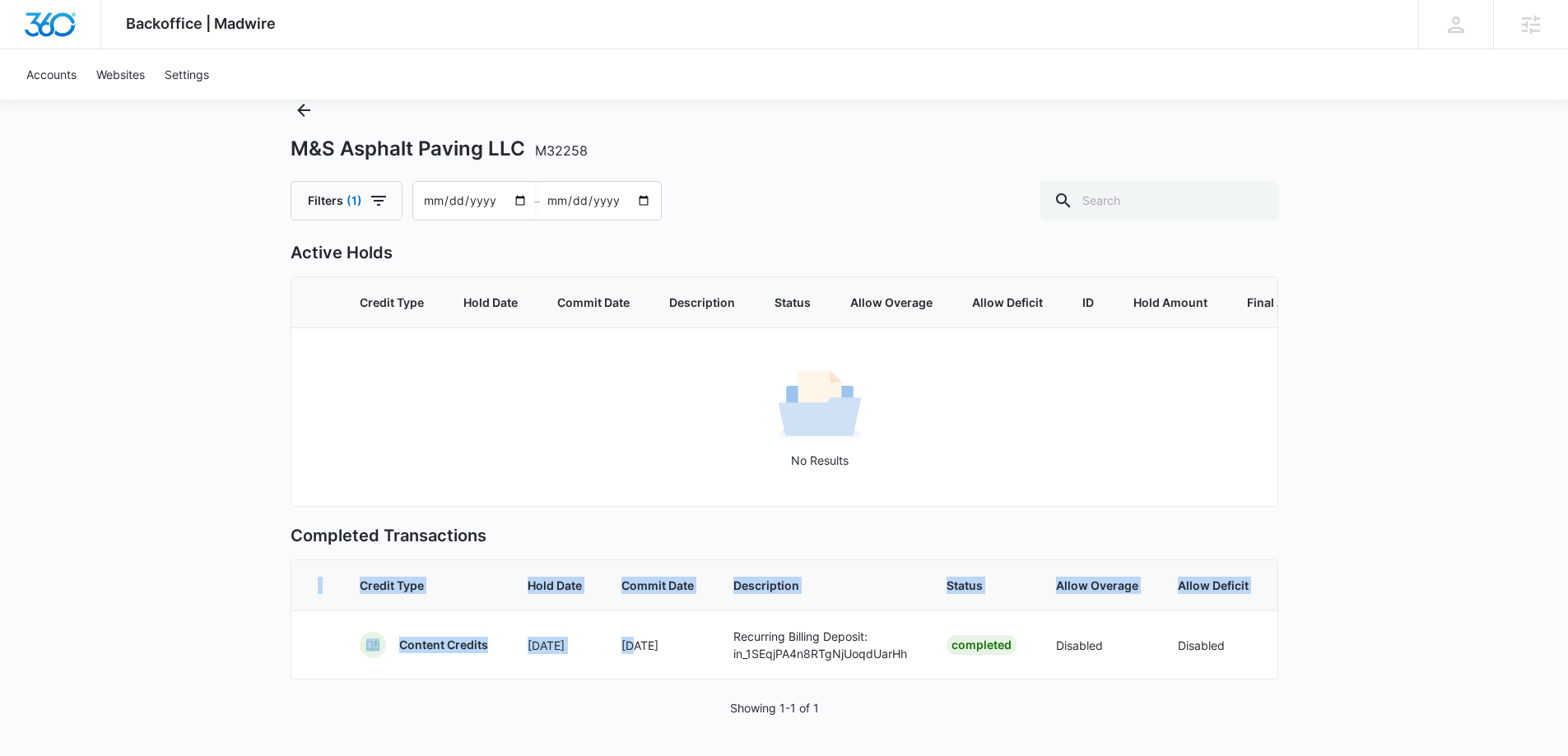
drag, startPoint x: 634, startPoint y: 665, endPoint x: 722, endPoint y: 668, distance: 88.1
click at [722, 668] on div "Credit Type Hold Date Commit Date Description Status Allow Overage Allow Defici…" at bounding box center [784, 619] width 987 height 120
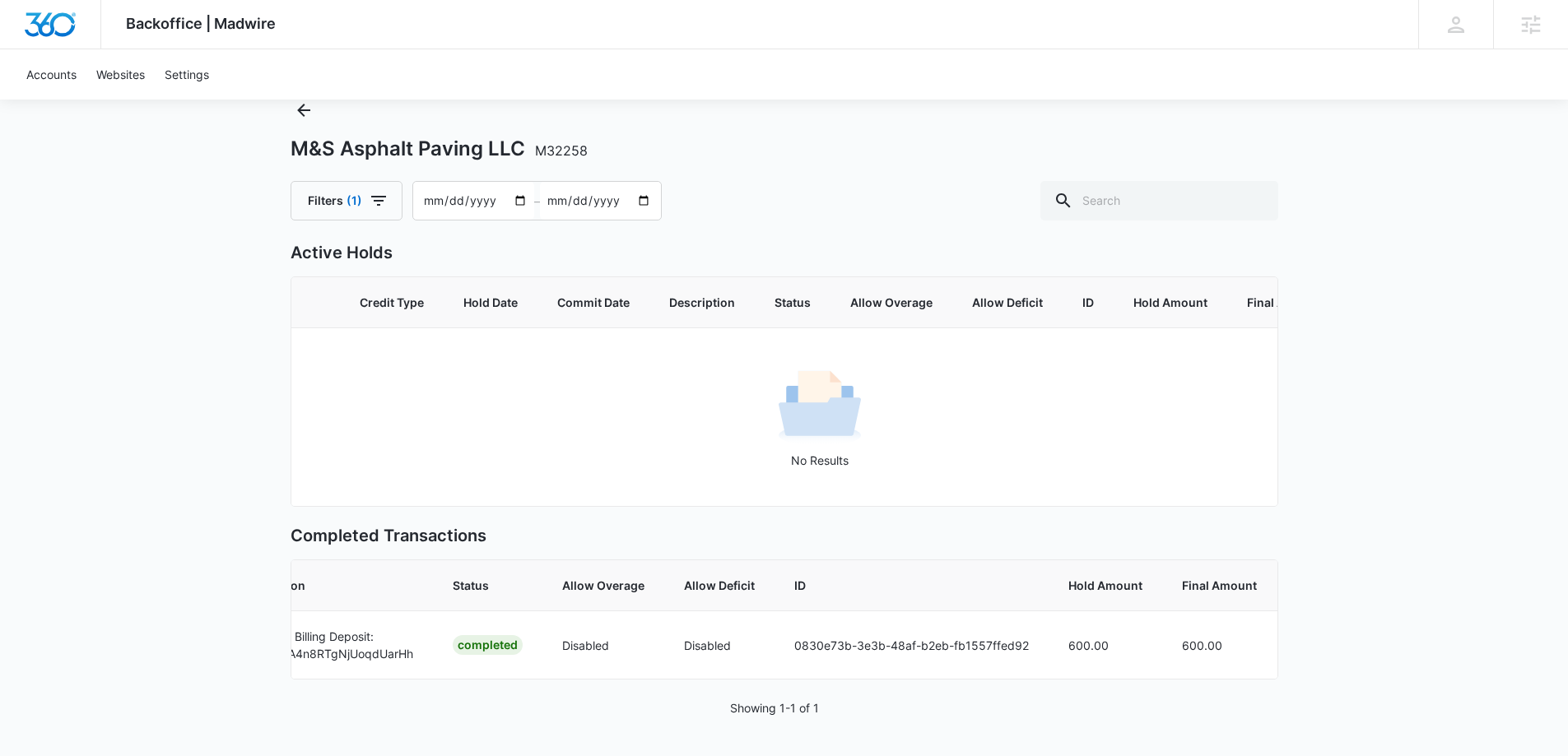
click at [115, 273] on div "Backoffice | Madwire Apps Settings MK Michael Koethe michael.koethe@madwire.com…" at bounding box center [784, 350] width 1568 height 811
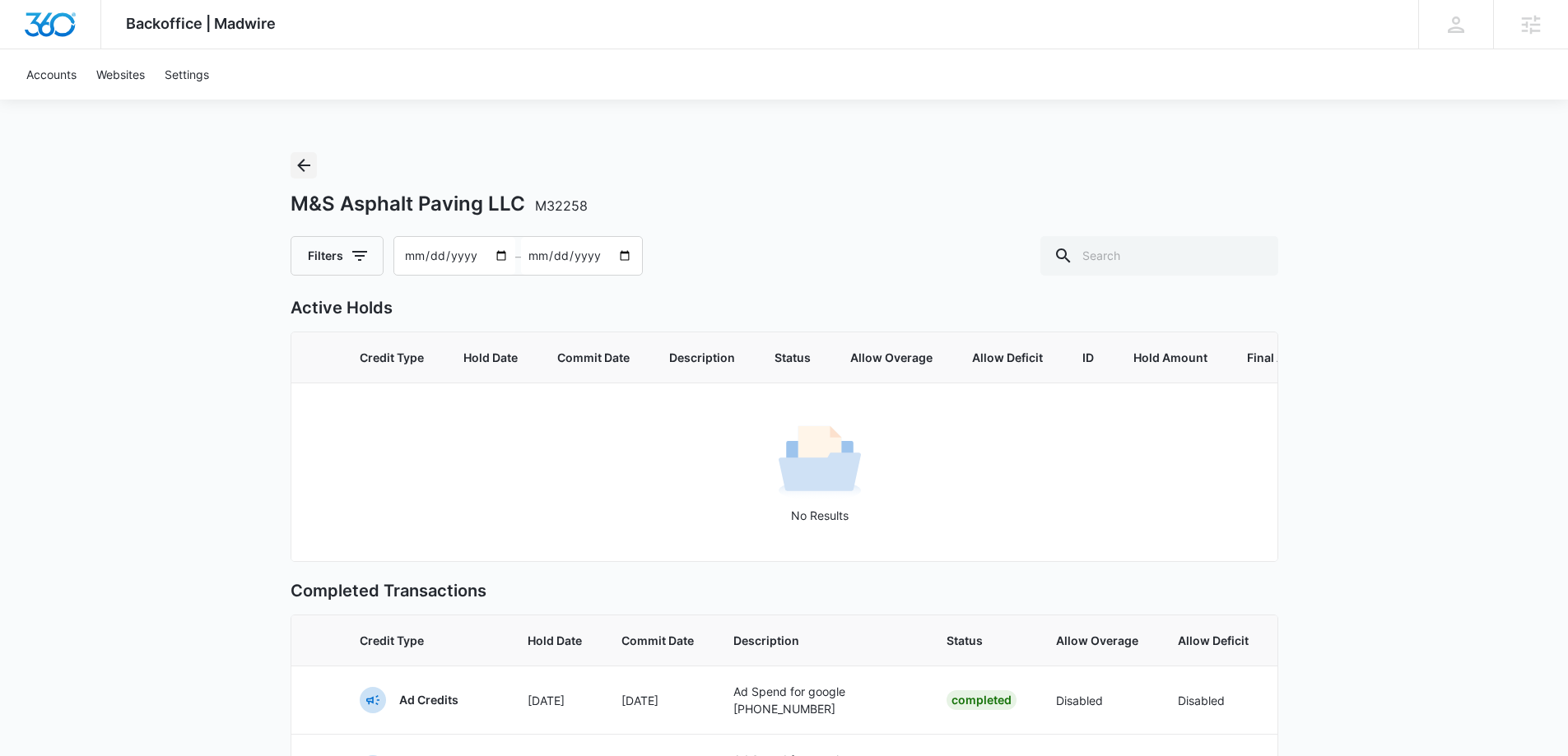
click at [304, 166] on icon "Back" at bounding box center [303, 165] width 13 height 13
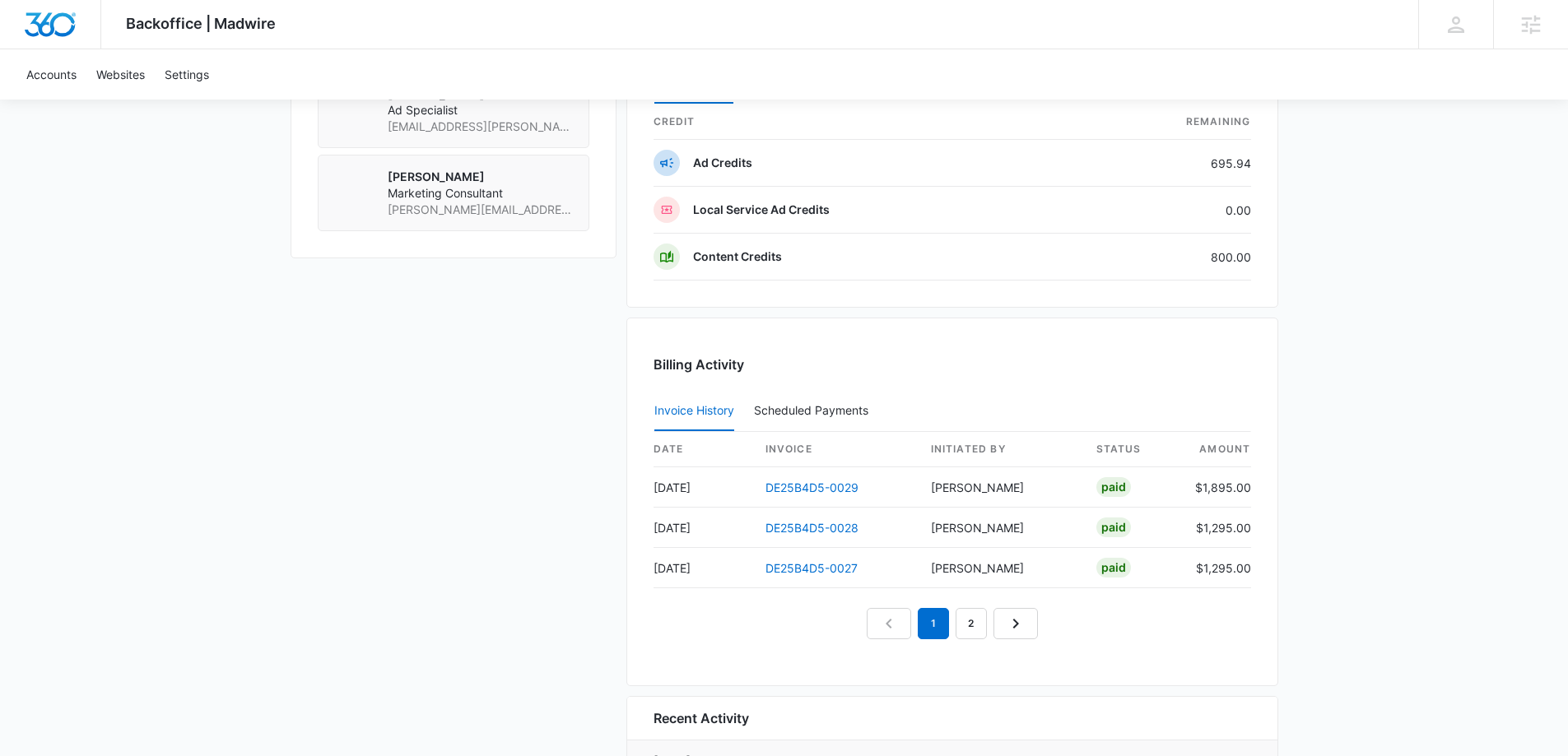
scroll to position [1317, 0]
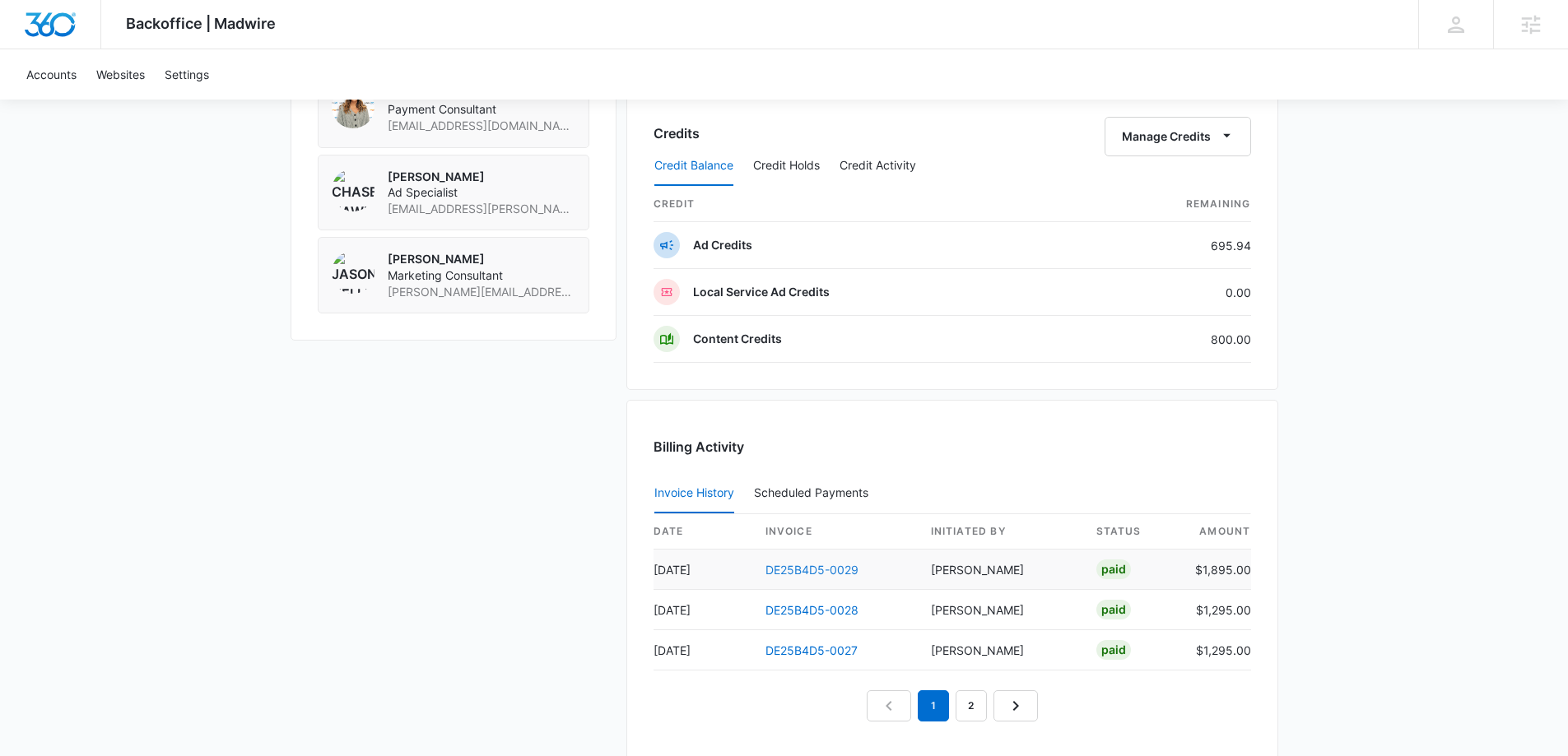
click at [811, 572] on link "DE25B4D5-0029" at bounding box center [812, 570] width 93 height 14
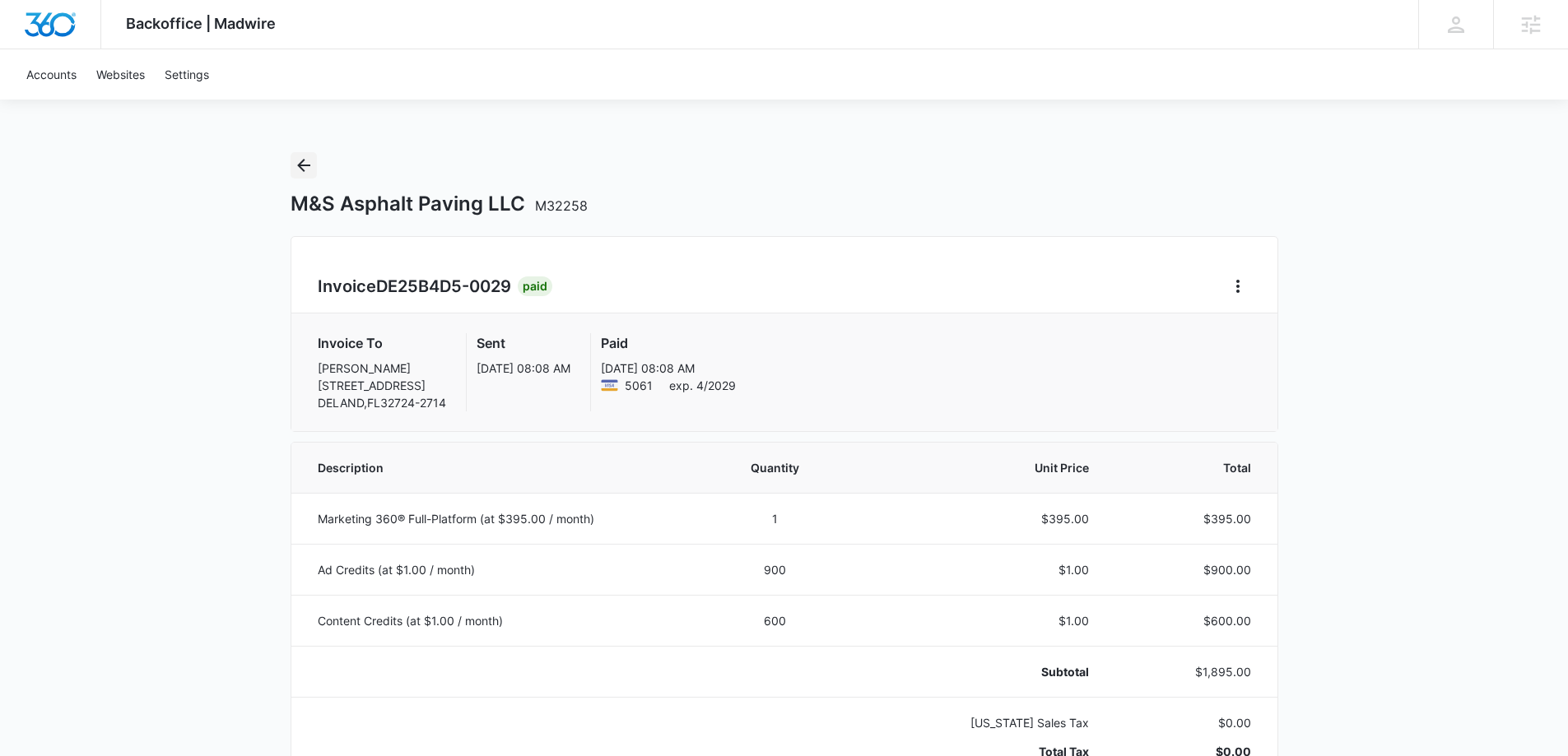
click at [301, 165] on icon "Back" at bounding box center [303, 165] width 13 height 13
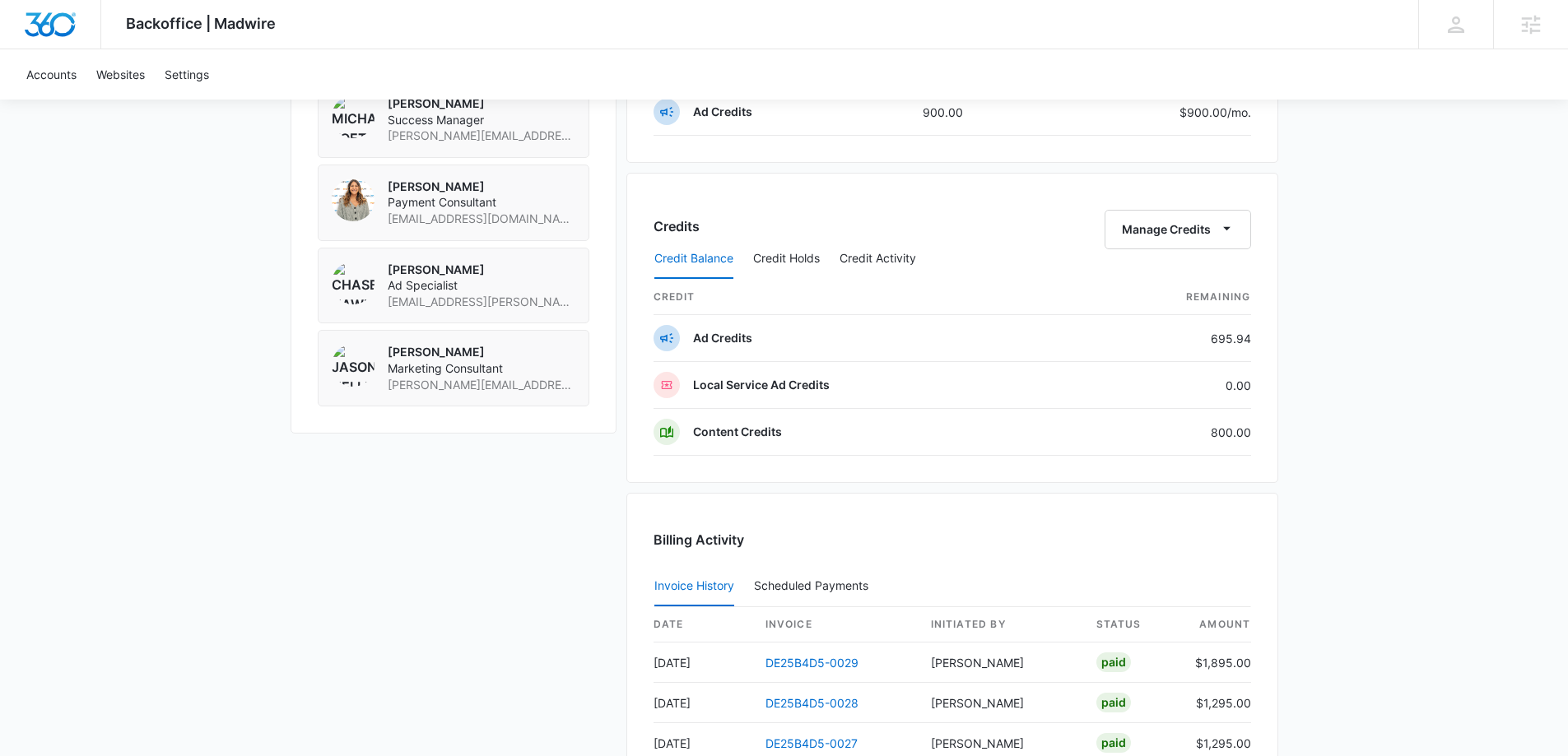
scroll to position [1235, 0]
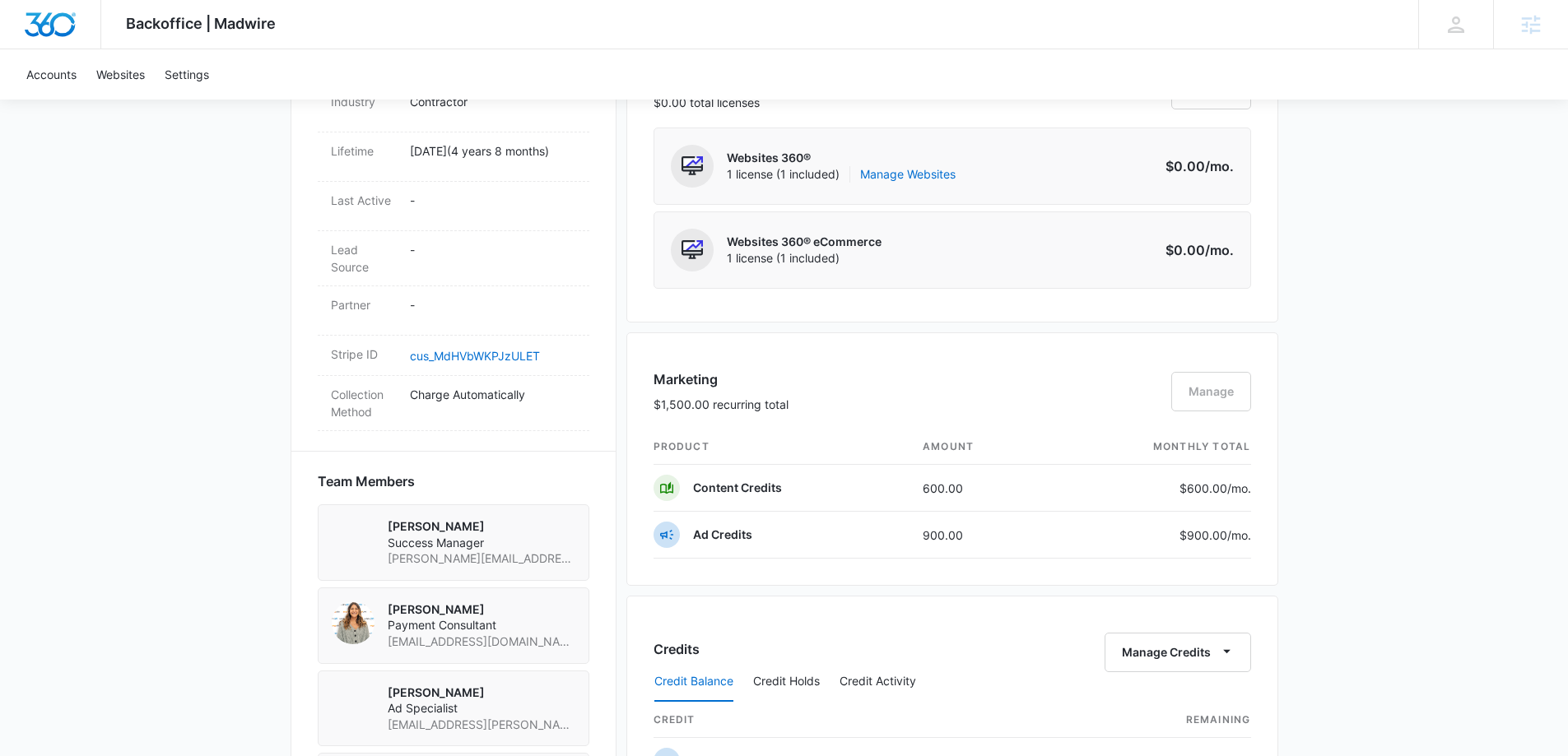
scroll to position [741, 0]
